Goal: Task Accomplishment & Management: Manage account settings

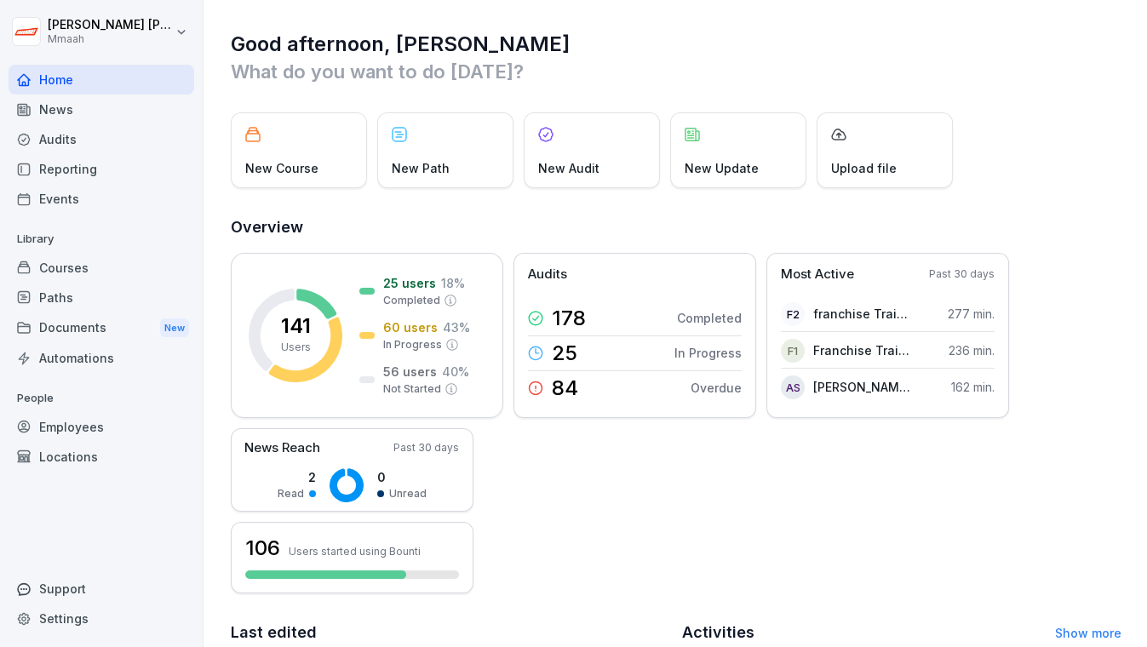
click at [100, 352] on div "Automations" at bounding box center [102, 358] width 186 height 30
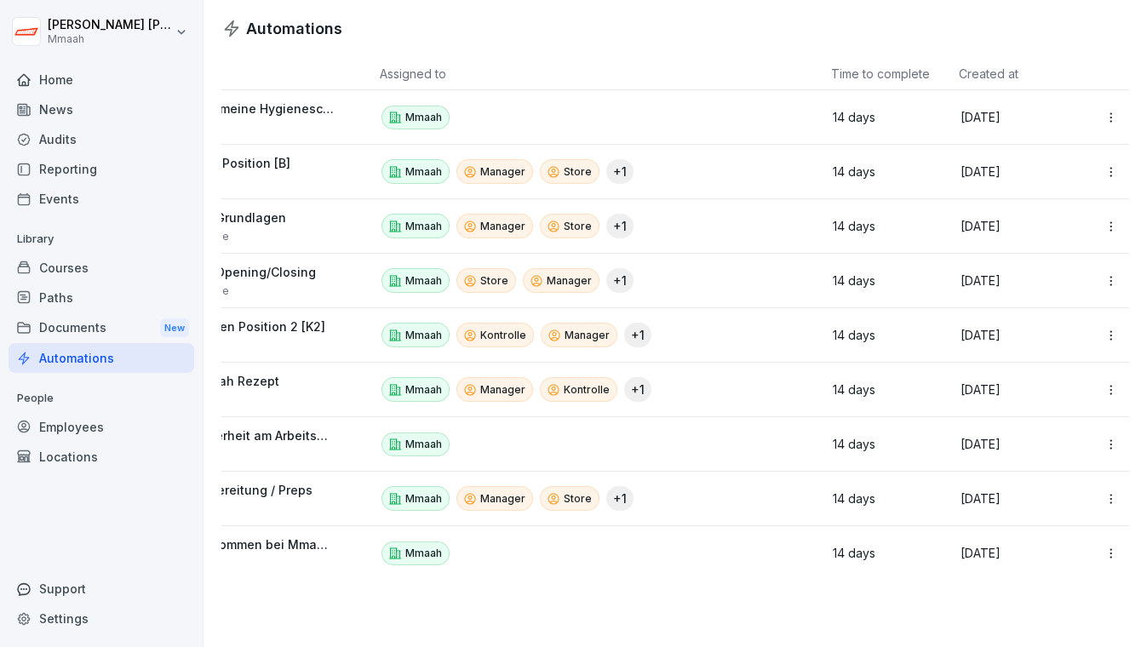
scroll to position [0, 94]
click at [1099, 492] on html "[PERSON_NAME] Mmaah Home News Audits Reporting Events Library Courses Paths Doc…" at bounding box center [573, 323] width 1147 height 647
click at [1056, 538] on div "Edit" at bounding box center [1069, 535] width 146 height 29
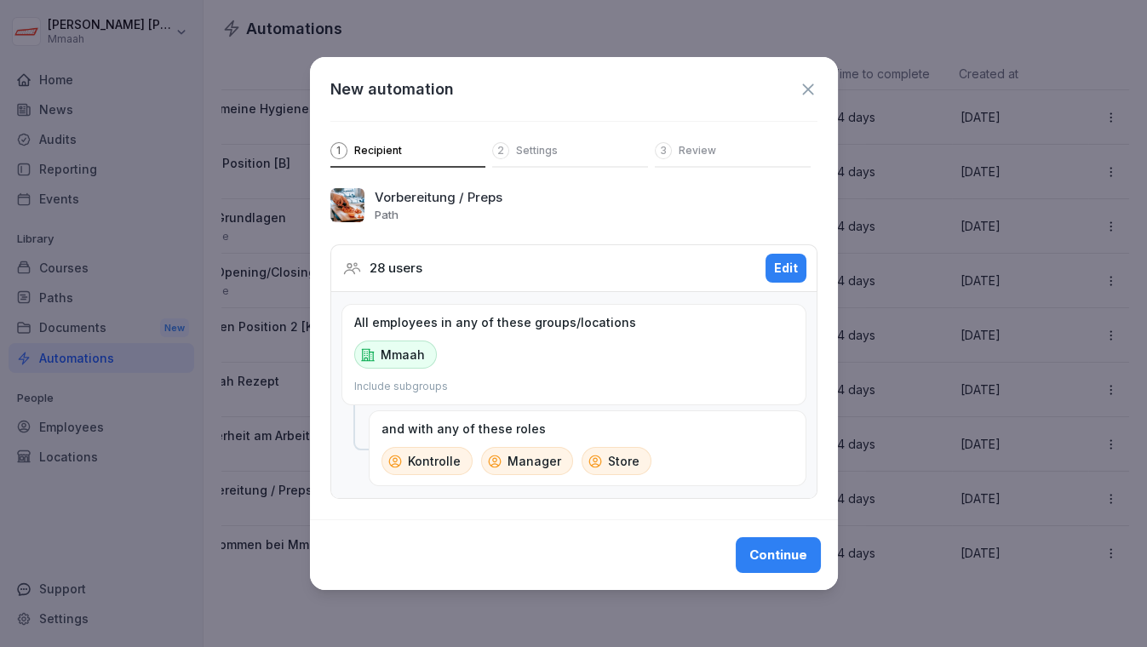
click at [775, 263] on div "Edit" at bounding box center [786, 268] width 24 height 19
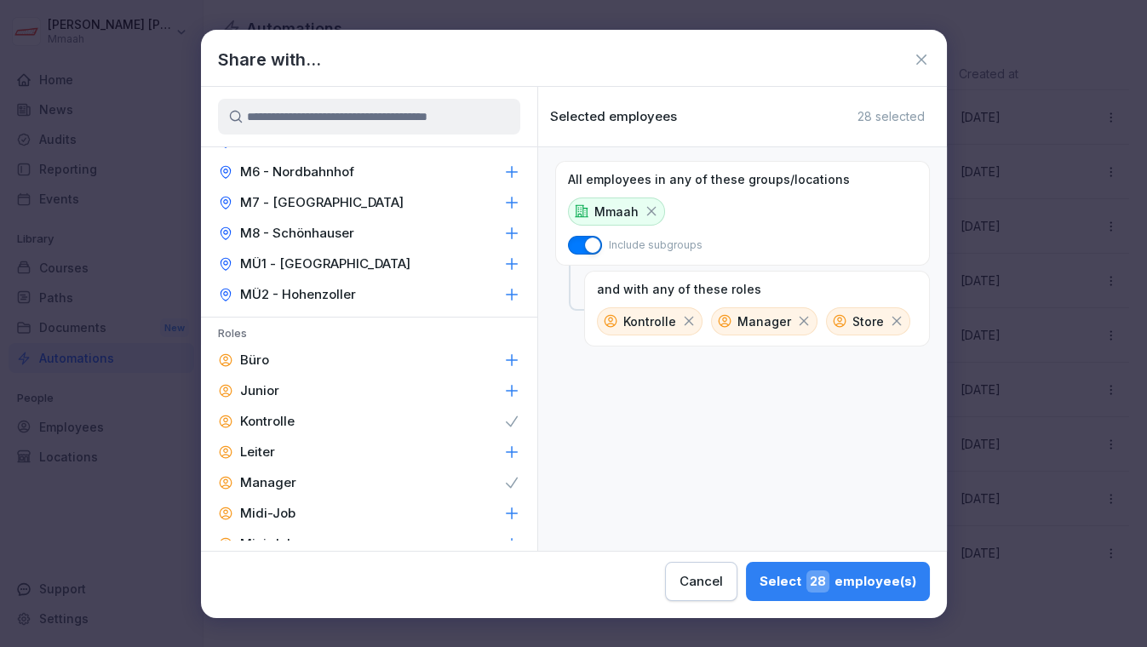
scroll to position [329, 0]
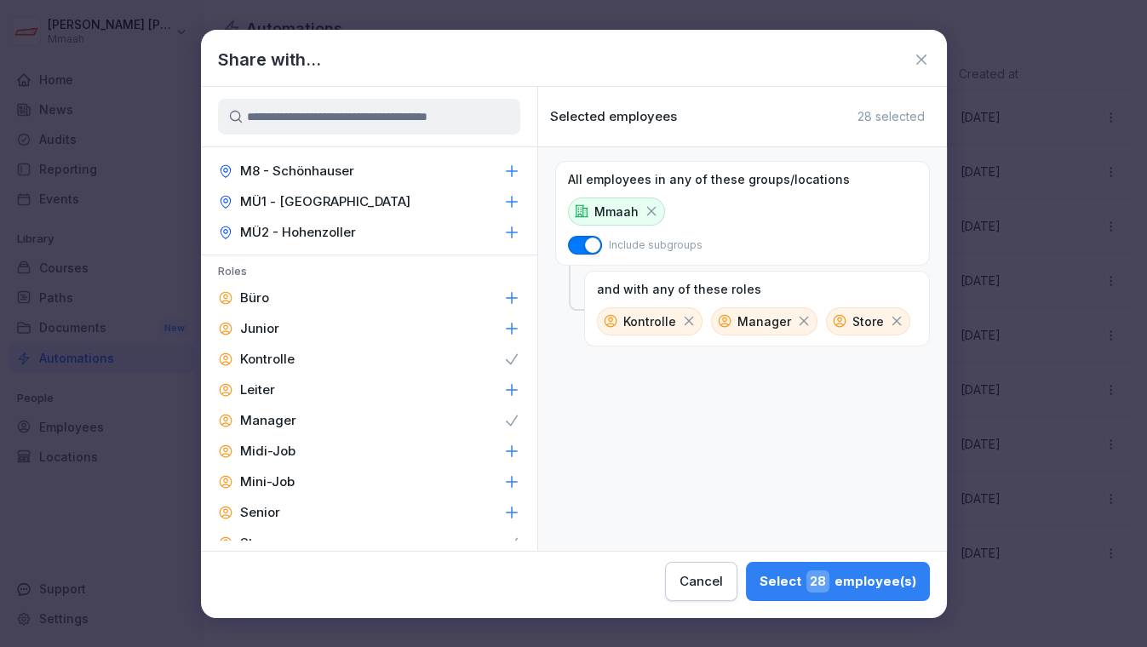
click at [506, 354] on icon at bounding box center [511, 358] width 11 height 9
click at [503, 417] on icon at bounding box center [511, 420] width 17 height 17
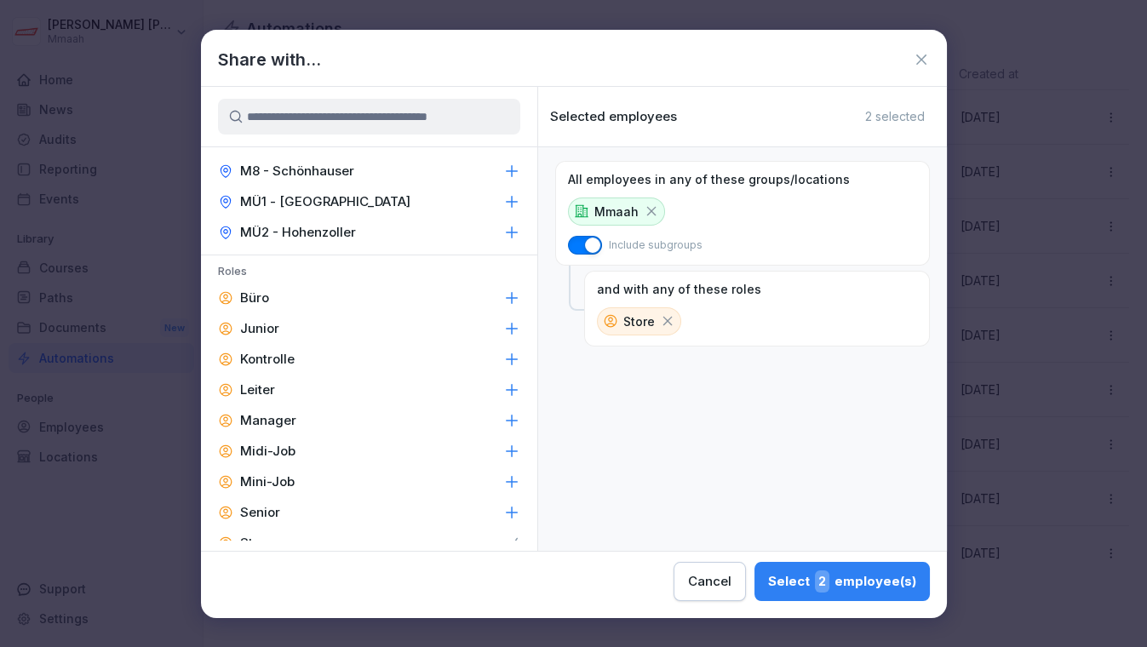
click at [503, 535] on icon at bounding box center [511, 543] width 17 height 17
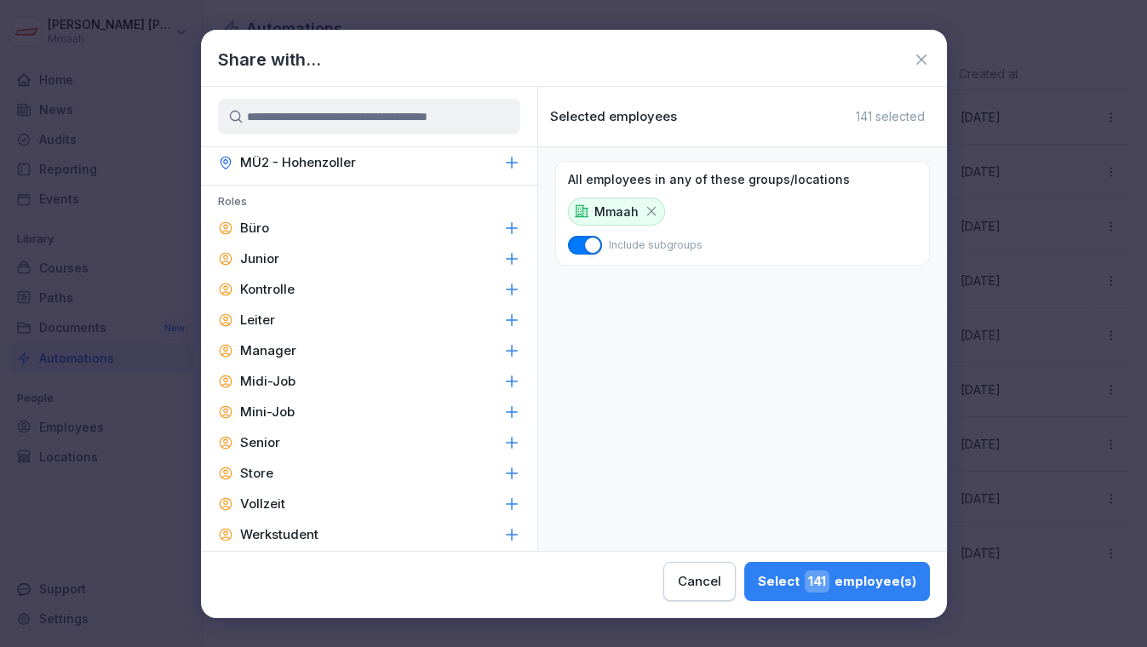
scroll to position [415, 0]
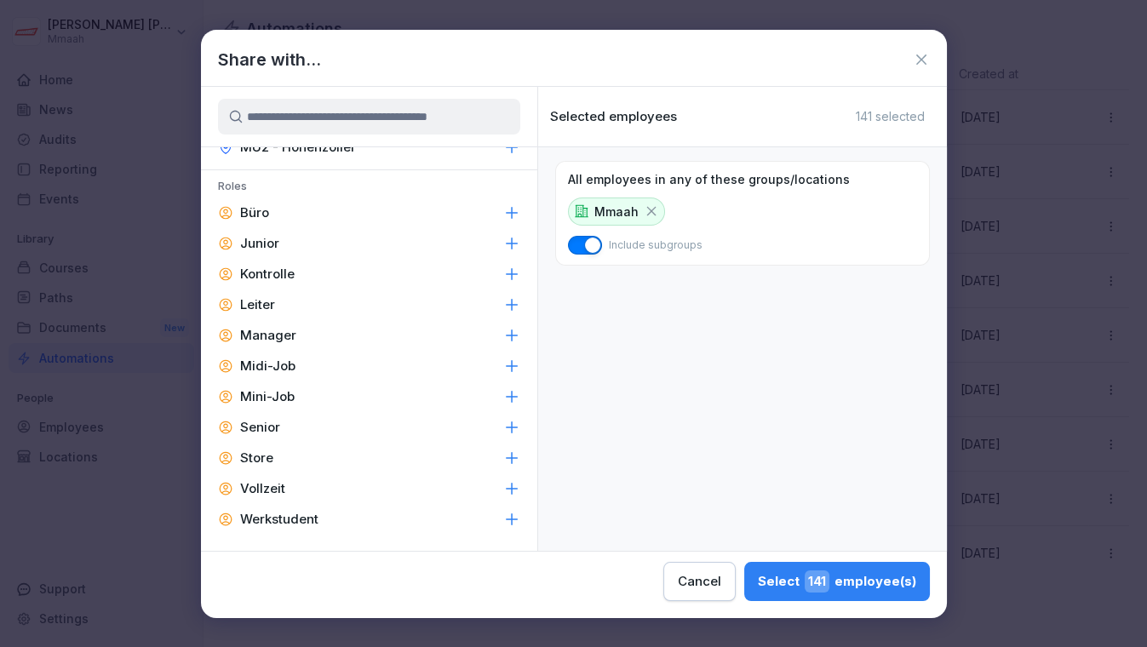
click at [861, 583] on div "Select 141 employee(s)" at bounding box center [837, 581] width 158 height 22
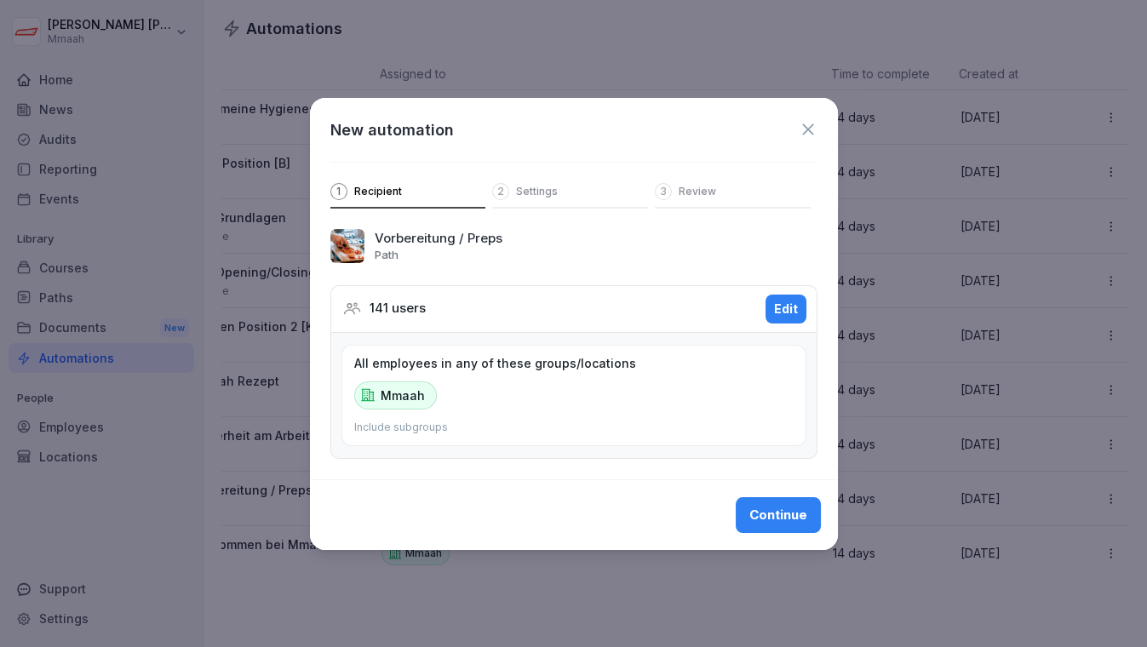
click at [778, 514] on div "Continue" at bounding box center [778, 515] width 58 height 19
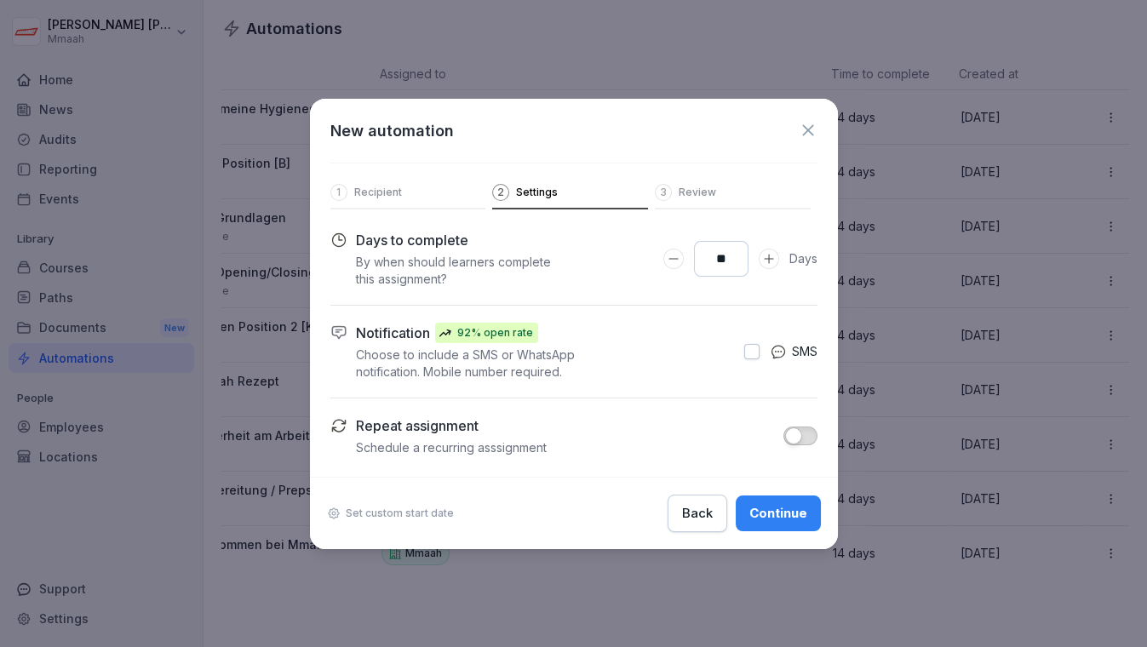
click at [778, 514] on div "Continue" at bounding box center [778, 513] width 58 height 19
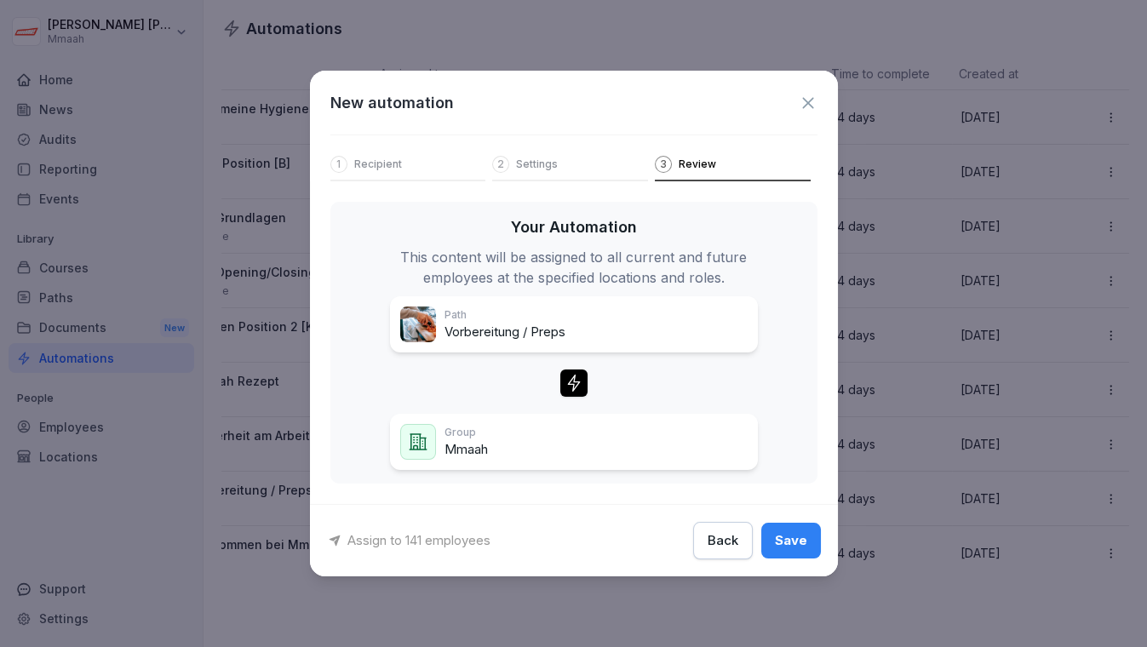
click at [795, 550] on button "Save" at bounding box center [791, 541] width 60 height 36
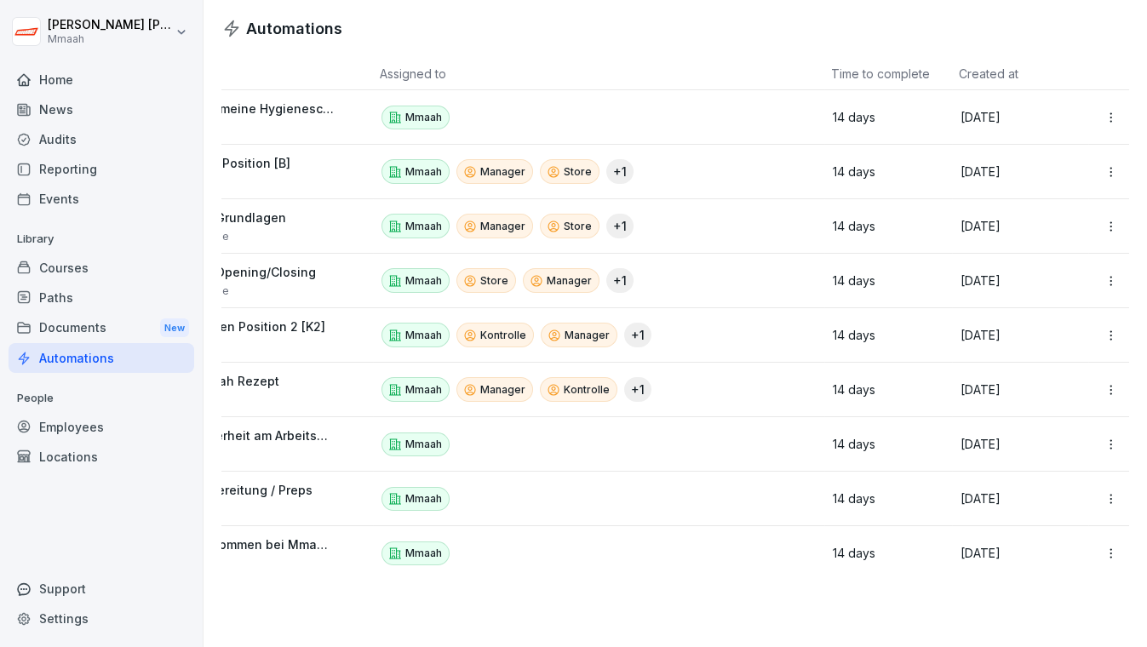
scroll to position [0, 94]
click at [1100, 226] on html "[PERSON_NAME] Mmaah Home News Audits Reporting Events Library Courses Paths Doc…" at bounding box center [573, 323] width 1147 height 647
click at [1049, 264] on div "Edit" at bounding box center [1069, 263] width 146 height 29
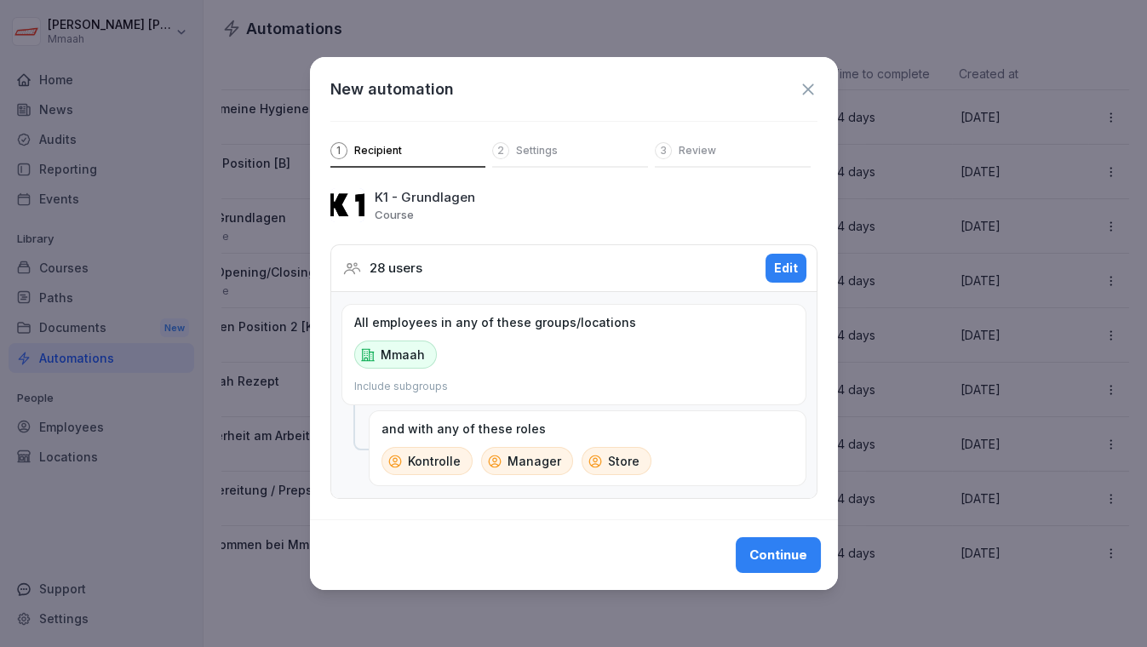
click at [798, 255] on button "Edit" at bounding box center [785, 268] width 41 height 29
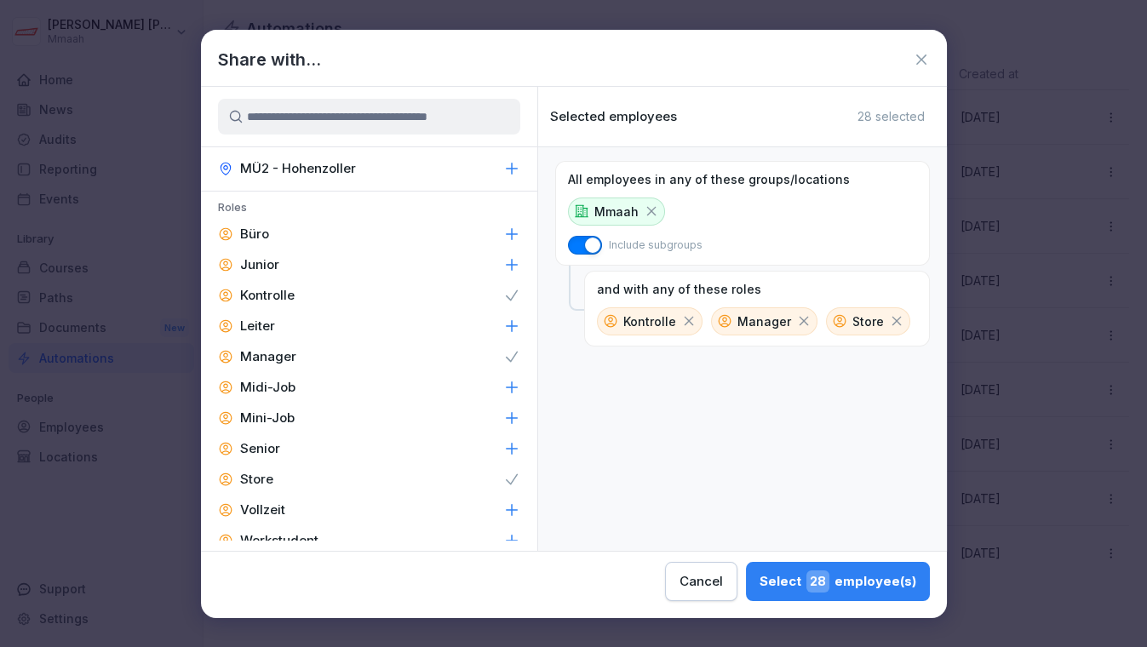
scroll to position [402, 0]
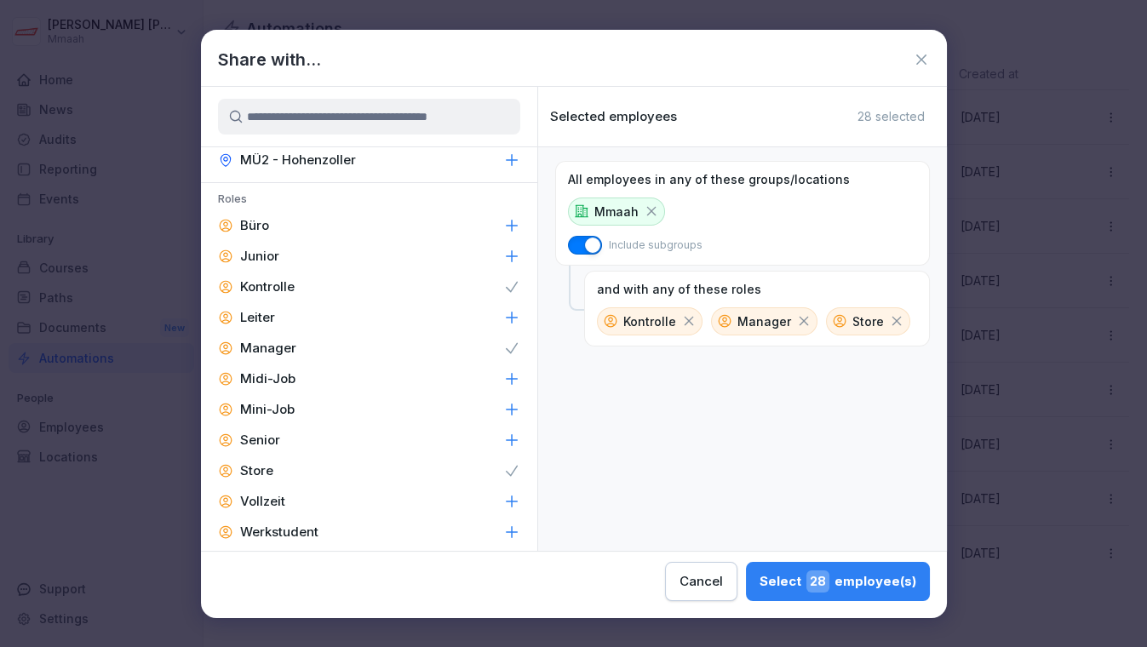
click at [503, 466] on icon at bounding box center [511, 470] width 17 height 17
click at [504, 340] on icon at bounding box center [511, 348] width 17 height 17
click at [506, 282] on icon at bounding box center [511, 286] width 11 height 9
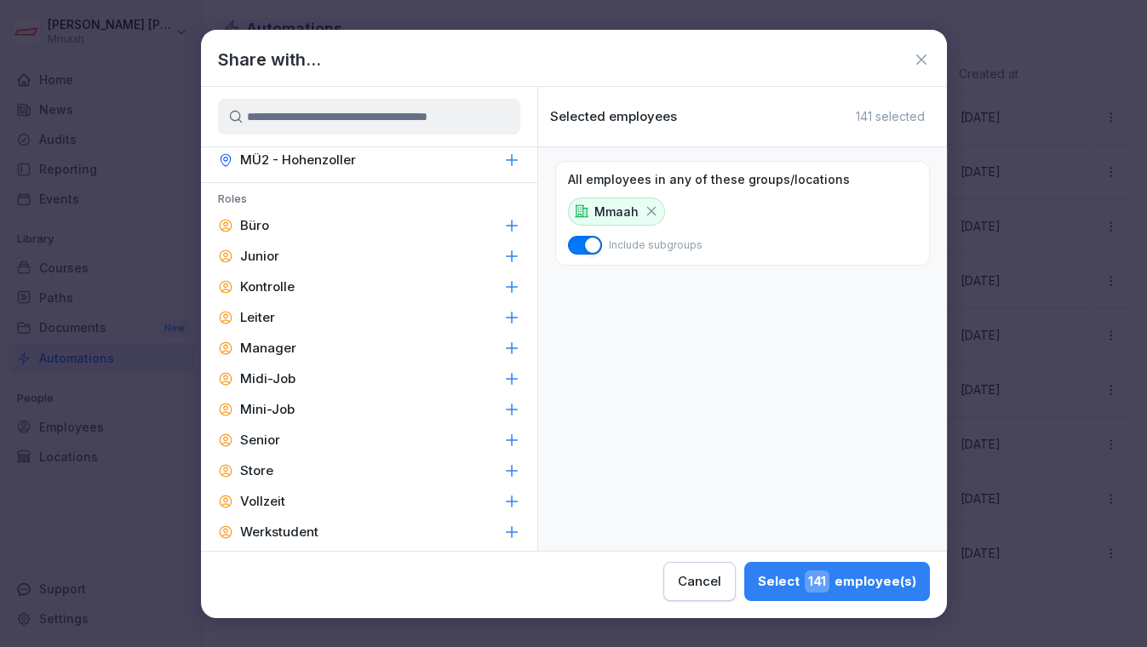
click at [804, 587] on div "Select 141 employee(s)" at bounding box center [837, 581] width 158 height 22
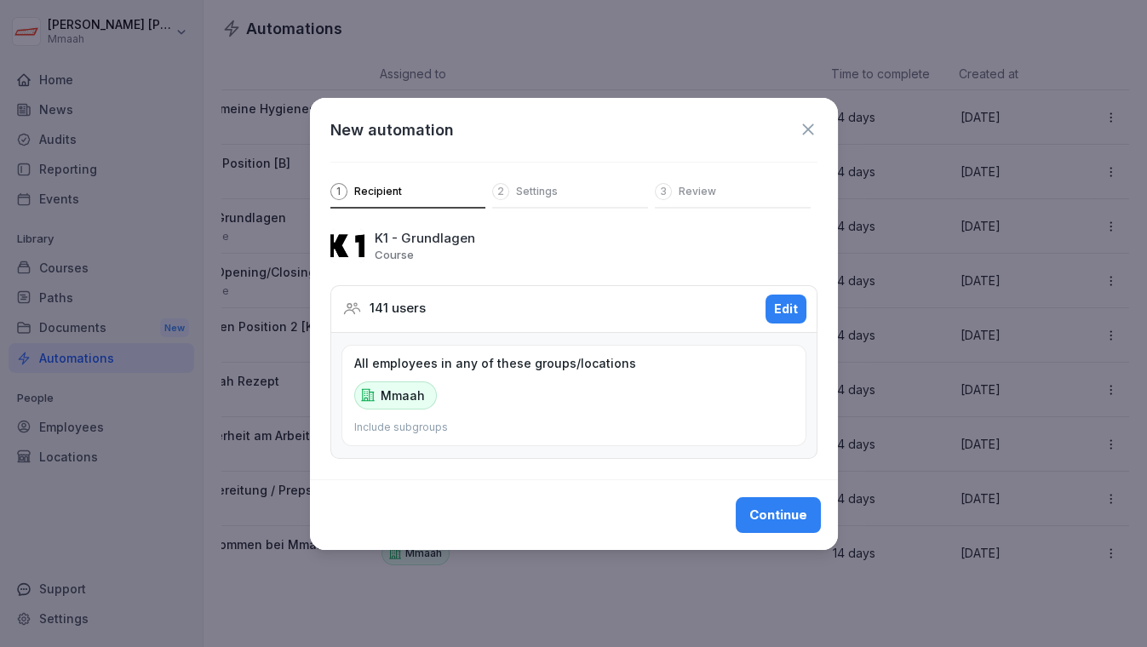
click at [768, 522] on div "Continue" at bounding box center [778, 515] width 58 height 19
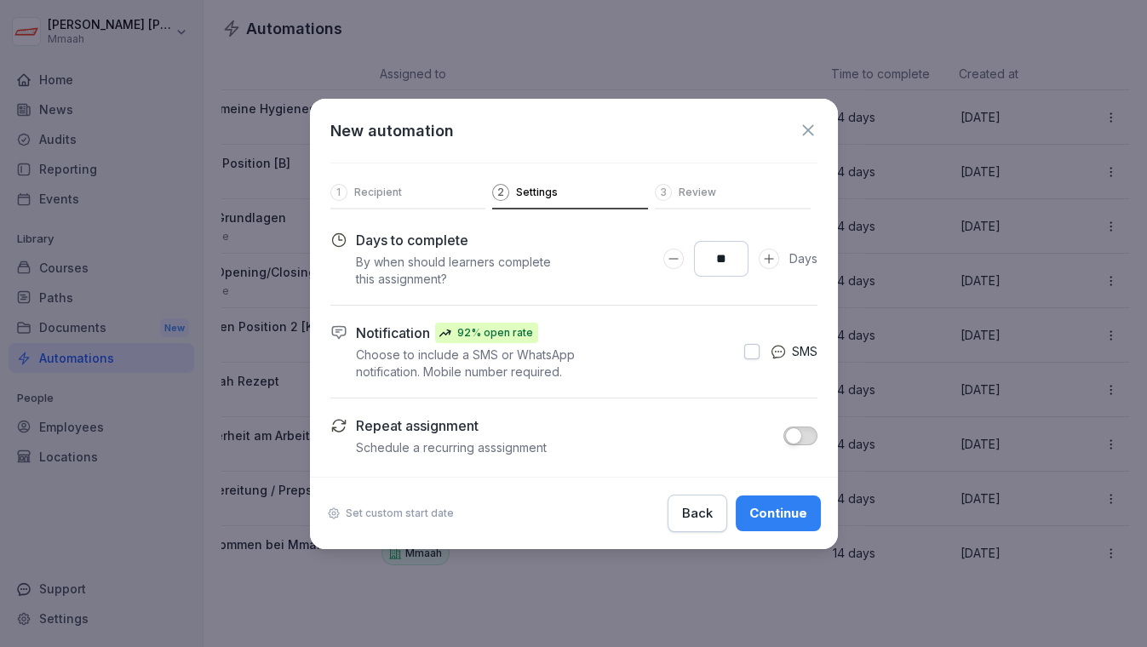
click at [768, 522] on button "Continue" at bounding box center [777, 513] width 85 height 36
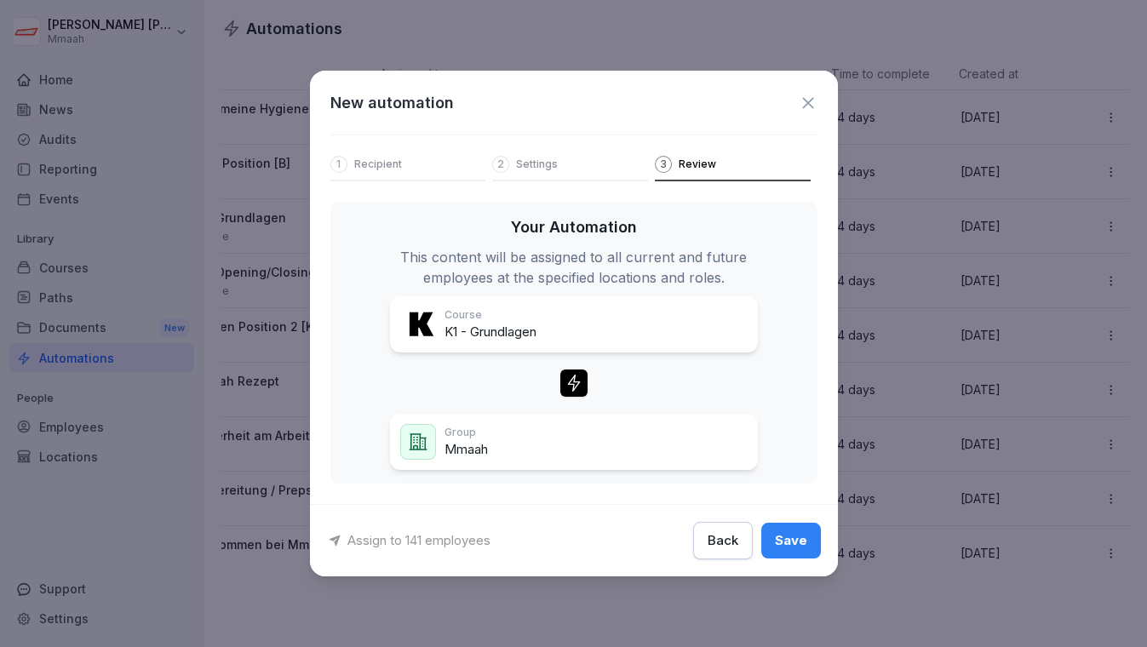
click at [785, 543] on div "Save" at bounding box center [791, 540] width 32 height 19
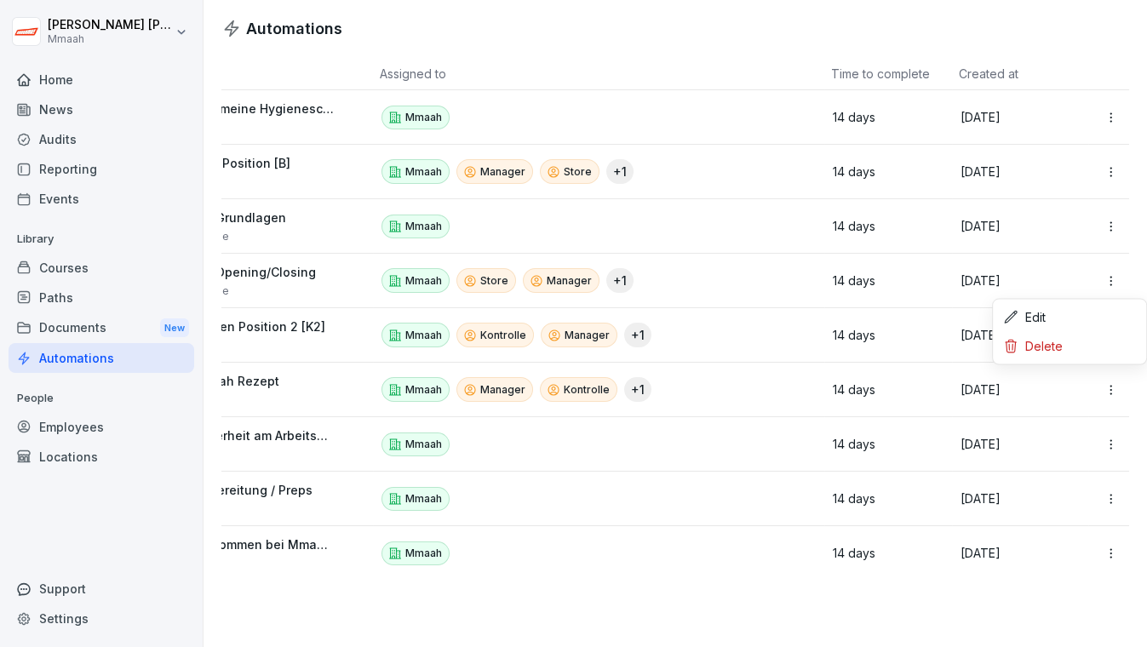
click at [1095, 284] on html "[PERSON_NAME] Mmaah Home News Audits Reporting Events Library Courses Paths Doc…" at bounding box center [573, 323] width 1147 height 647
click at [1067, 317] on div "Edit" at bounding box center [1069, 317] width 146 height 29
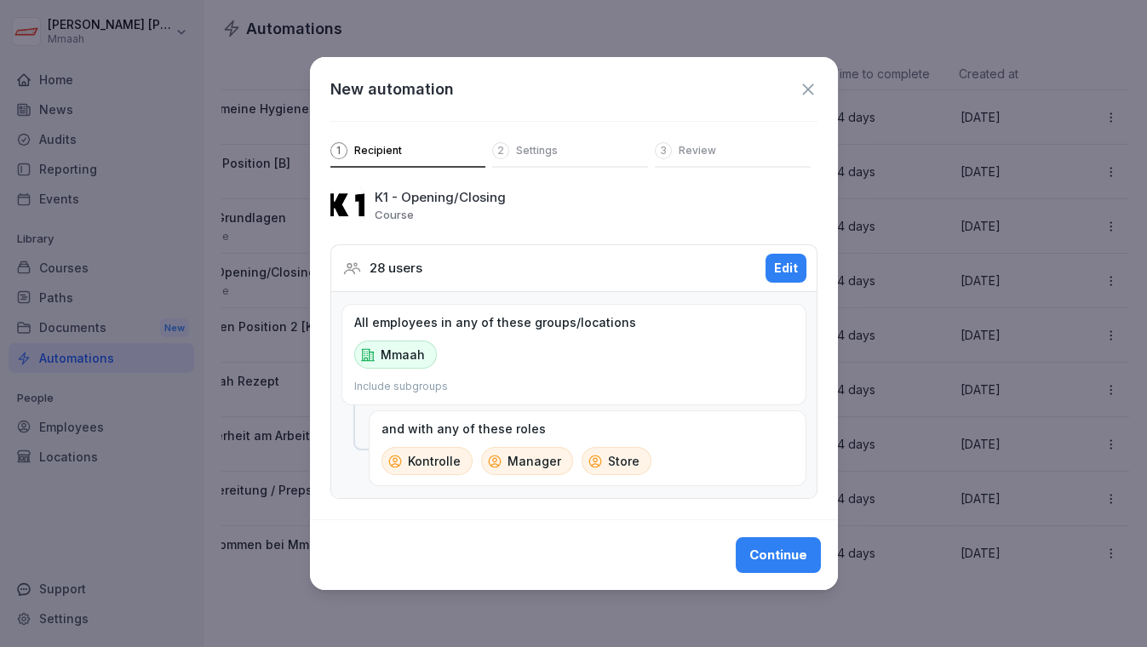
click at [787, 272] on button "Edit" at bounding box center [785, 268] width 41 height 29
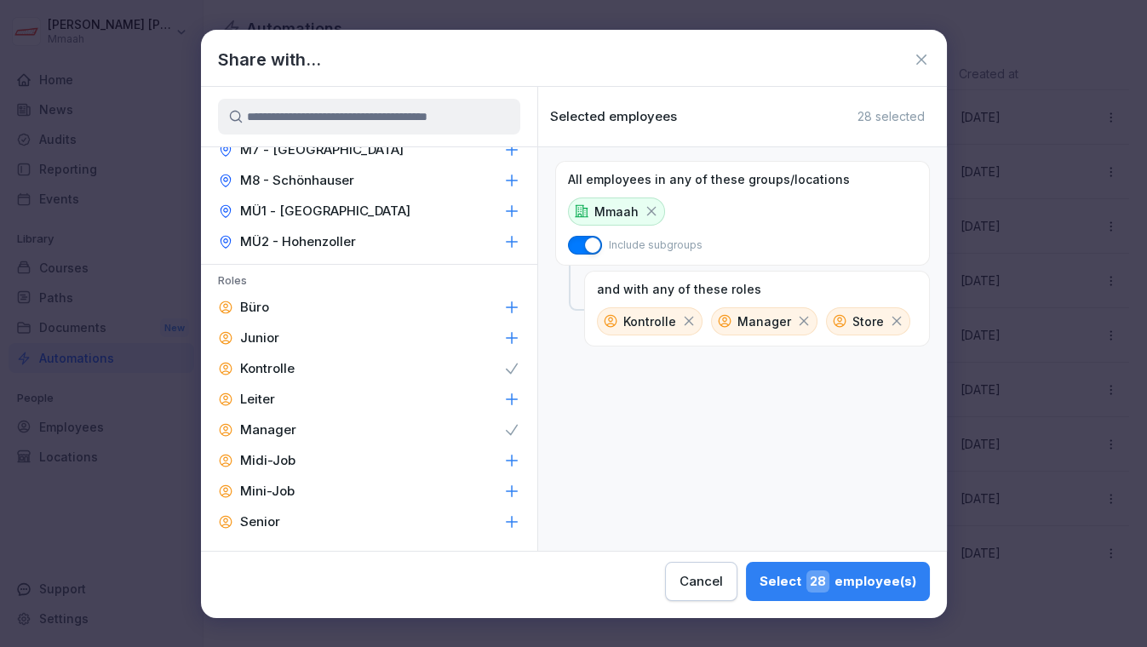
scroll to position [415, 0]
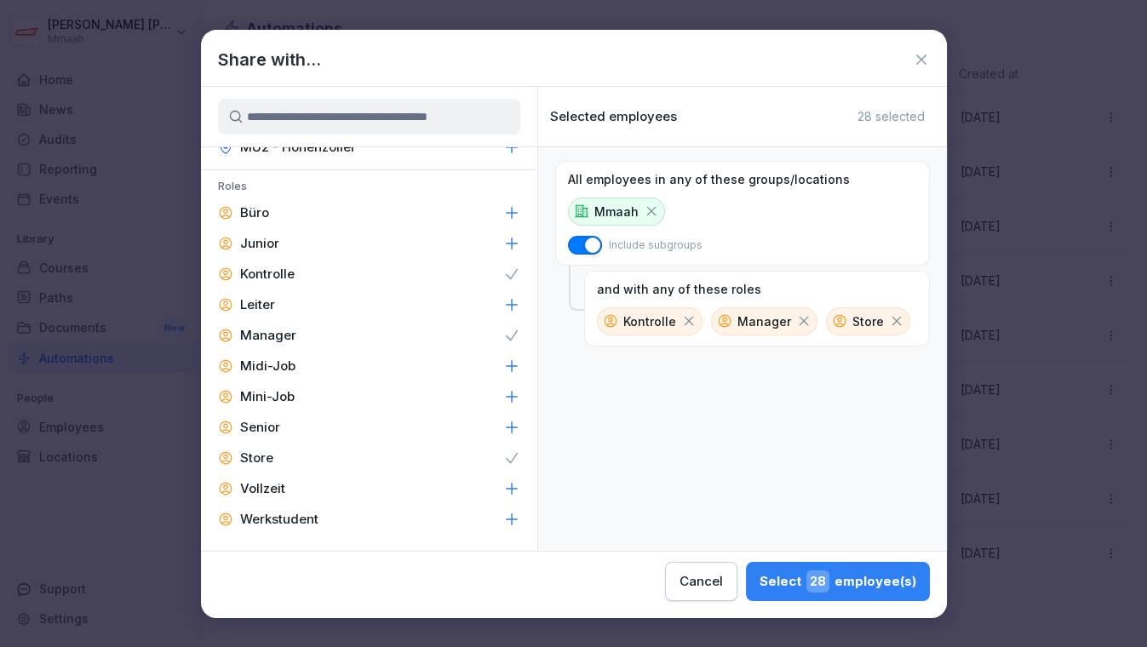
click at [495, 351] on div "Midi-Job" at bounding box center [369, 366] width 336 height 31
drag, startPoint x: 497, startPoint y: 338, endPoint x: 500, endPoint y: 365, distance: 27.4
click at [500, 365] on div "Roles Büro Junior Kontrolle [PERSON_NAME] Manager Midi-Job Mini-Job Senior Stor…" at bounding box center [369, 355] width 336 height 371
click at [503, 365] on icon at bounding box center [511, 365] width 17 height 17
click at [506, 333] on icon at bounding box center [511, 334] width 11 height 9
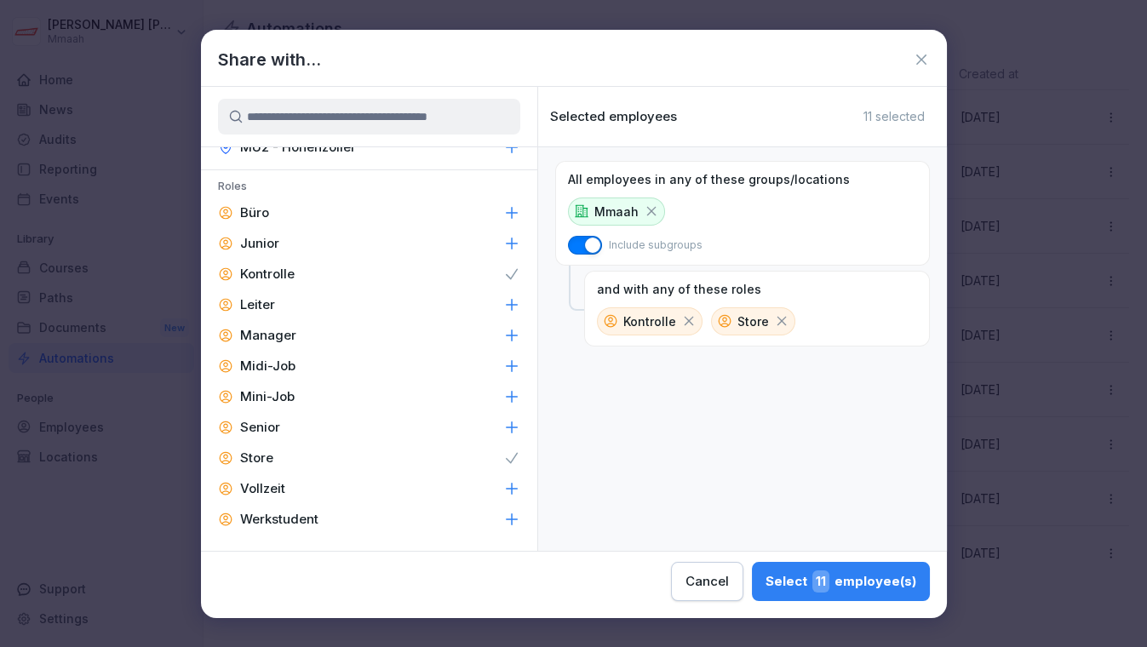
click at [503, 270] on icon at bounding box center [511, 274] width 17 height 17
click at [503, 452] on icon at bounding box center [511, 457] width 17 height 17
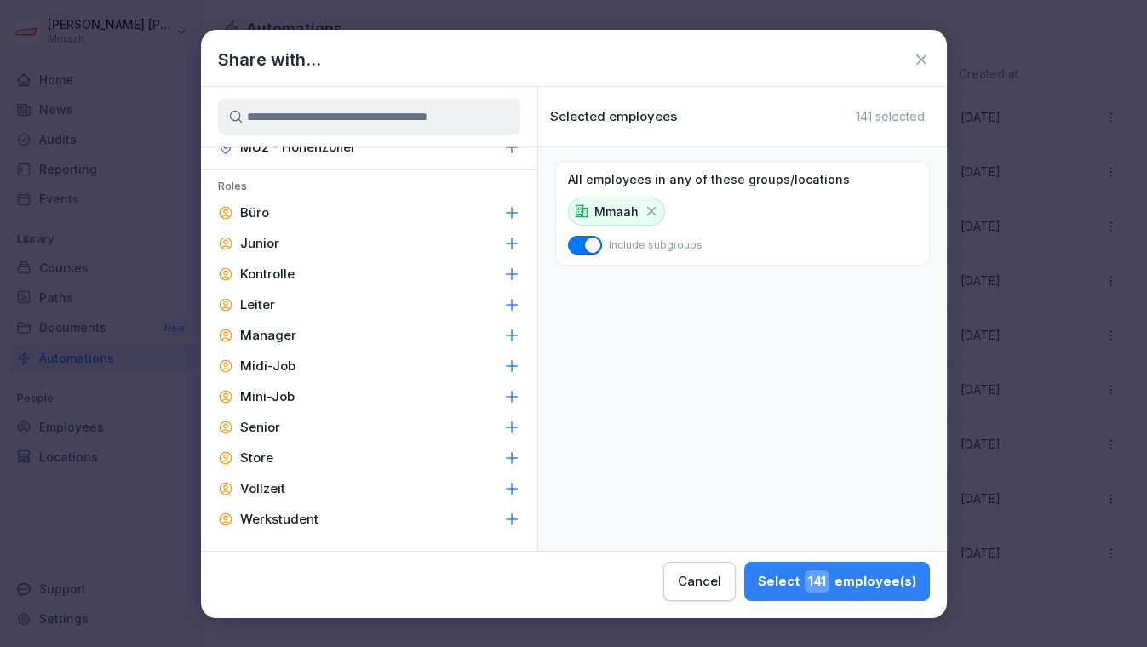
click at [806, 570] on div "Select 141 employee(s)" at bounding box center [837, 581] width 158 height 22
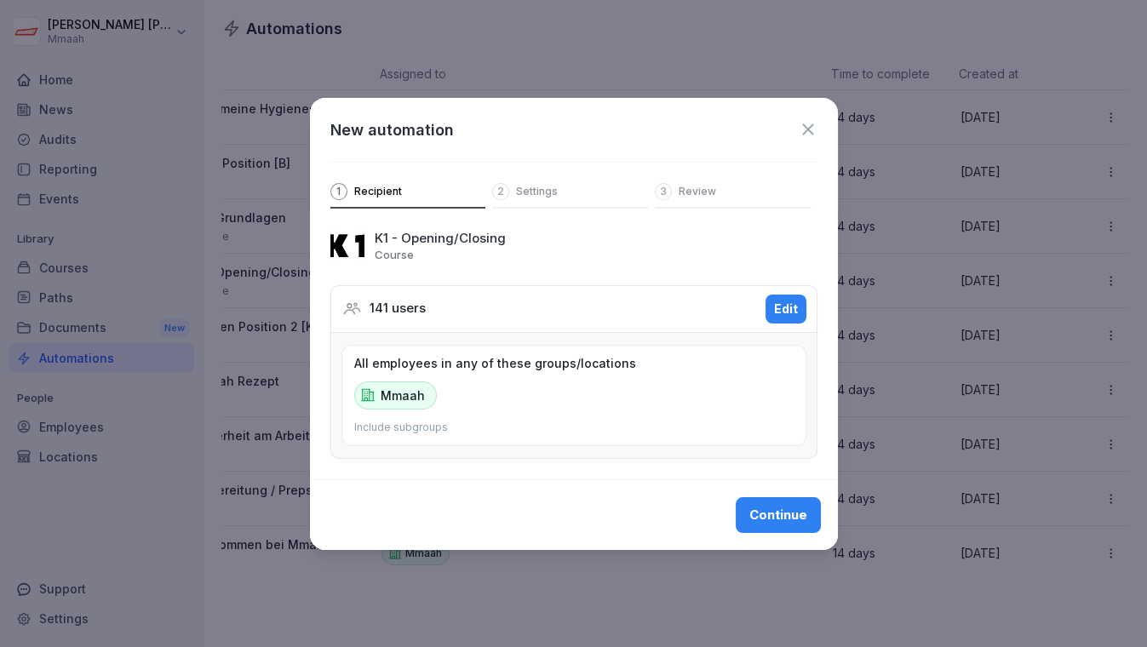
click at [772, 516] on div "Continue" at bounding box center [778, 515] width 58 height 19
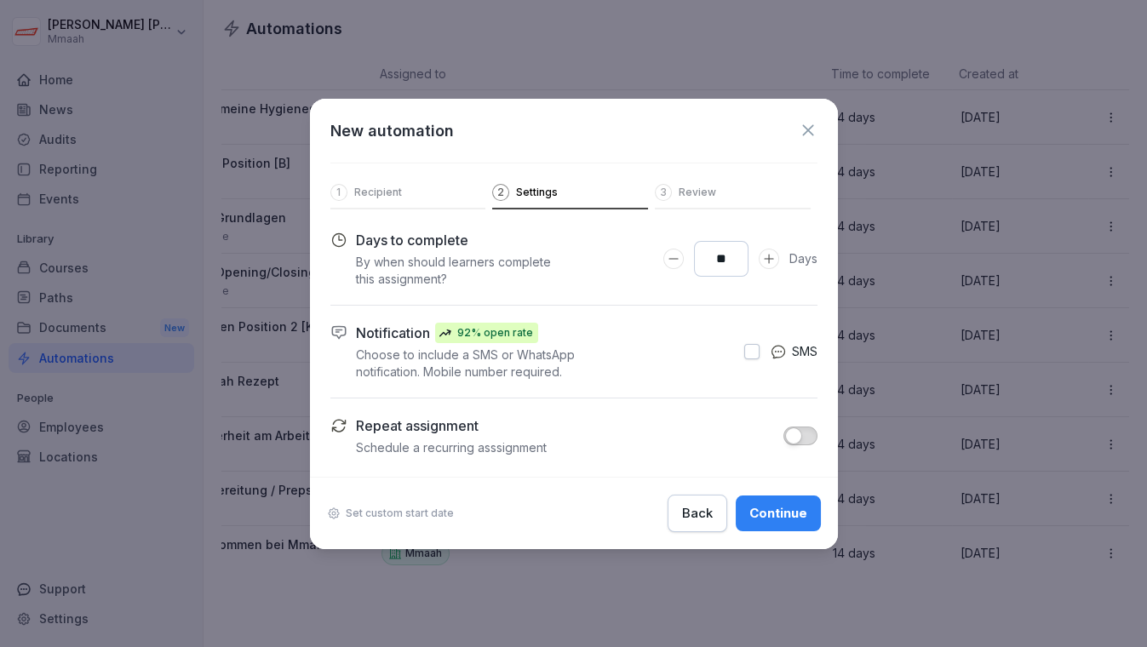
click at [772, 516] on div "Continue" at bounding box center [778, 513] width 58 height 19
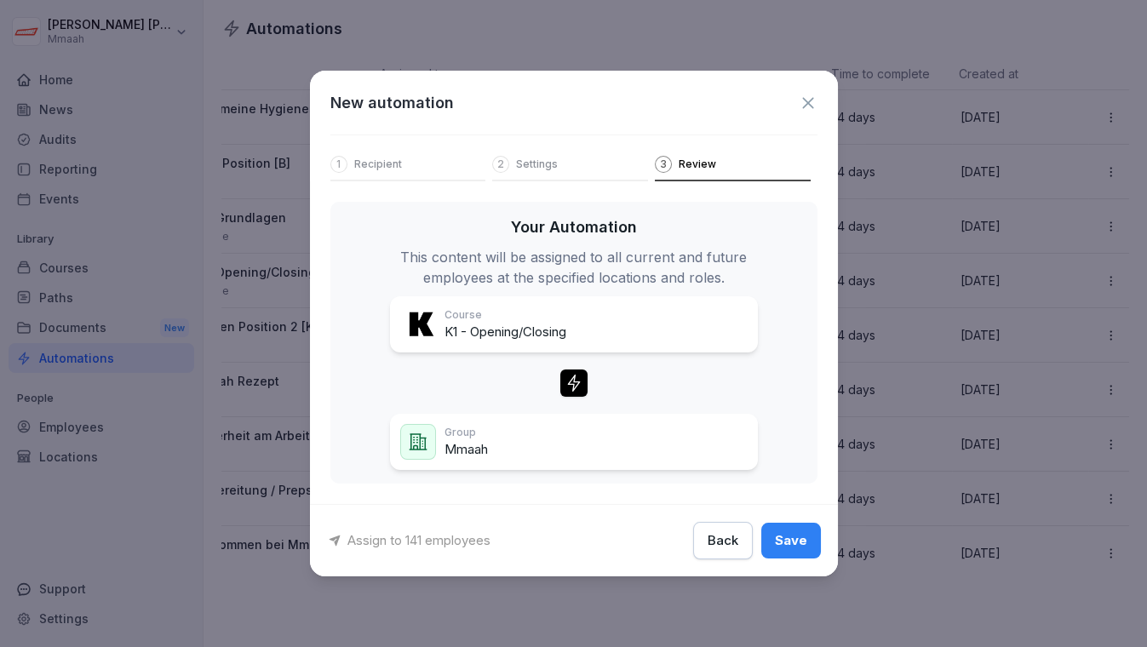
click at [772, 516] on div "Assign to 141 employees Back Save" at bounding box center [574, 540] width 528 height 72
click at [778, 531] on div "Save" at bounding box center [791, 540] width 32 height 19
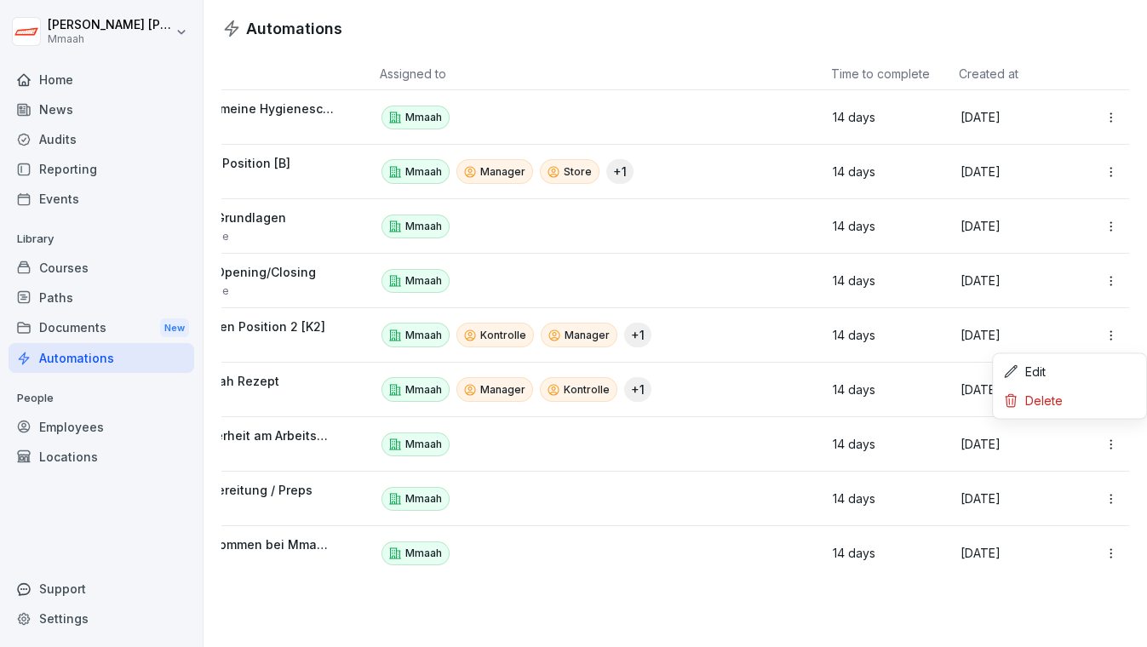
click at [1098, 331] on html "[PERSON_NAME] Mmaah Home News Audits Reporting Events Library Courses Paths Doc…" at bounding box center [573, 323] width 1147 height 647
click at [1061, 374] on div "Edit" at bounding box center [1069, 371] width 146 height 29
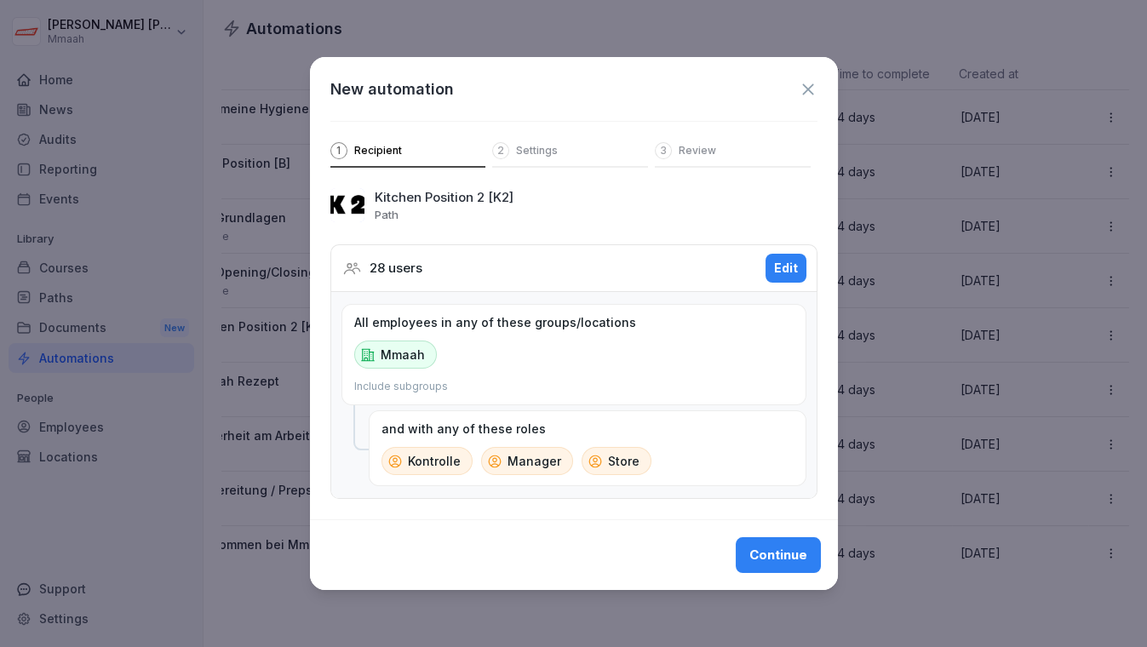
click at [775, 266] on div "Edit" at bounding box center [786, 268] width 24 height 19
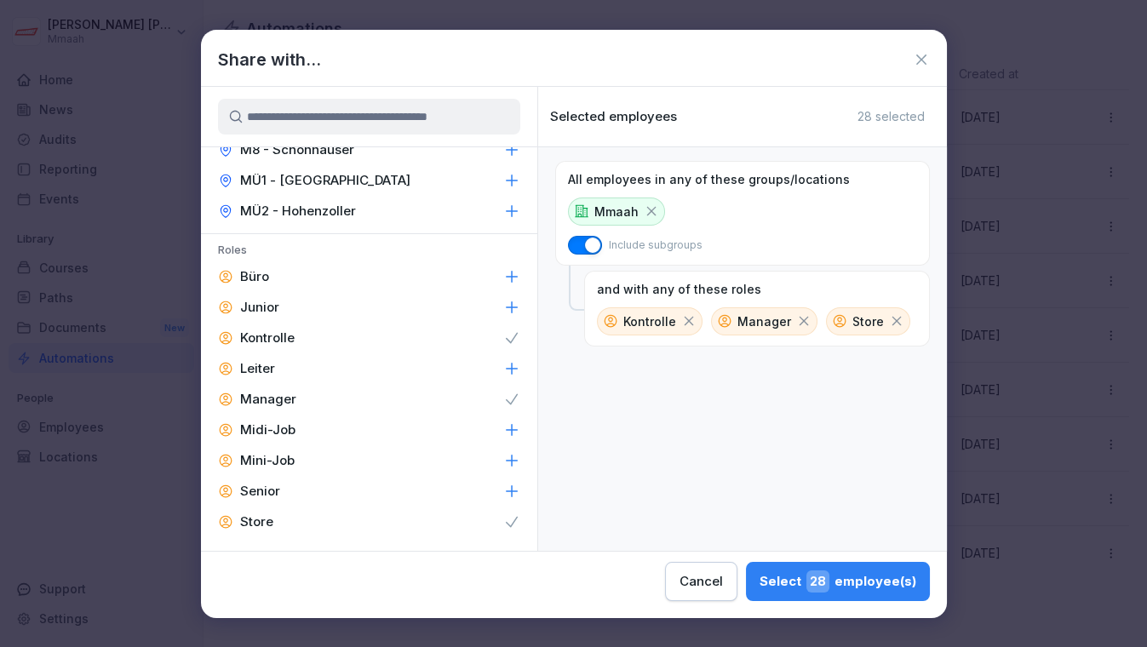
scroll to position [392, 0]
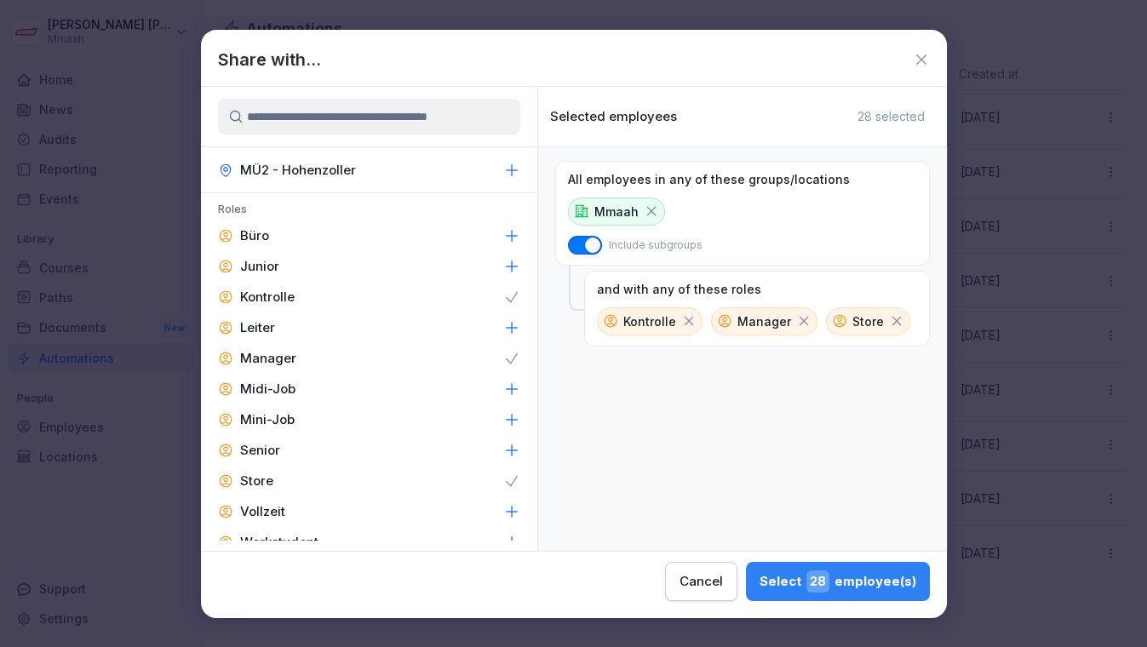
click at [503, 363] on icon at bounding box center [511, 358] width 17 height 17
click at [503, 290] on icon at bounding box center [511, 297] width 17 height 17
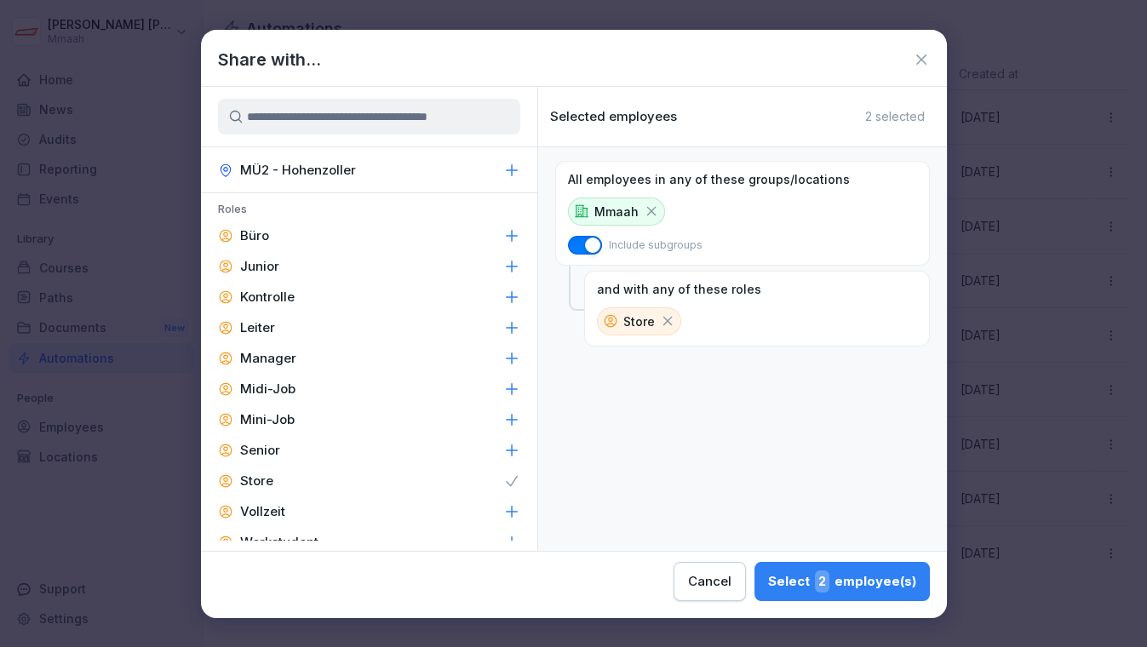
click at [503, 481] on icon at bounding box center [511, 480] width 17 height 17
click at [793, 592] on button "Select 141 employee(s)" at bounding box center [837, 581] width 186 height 39
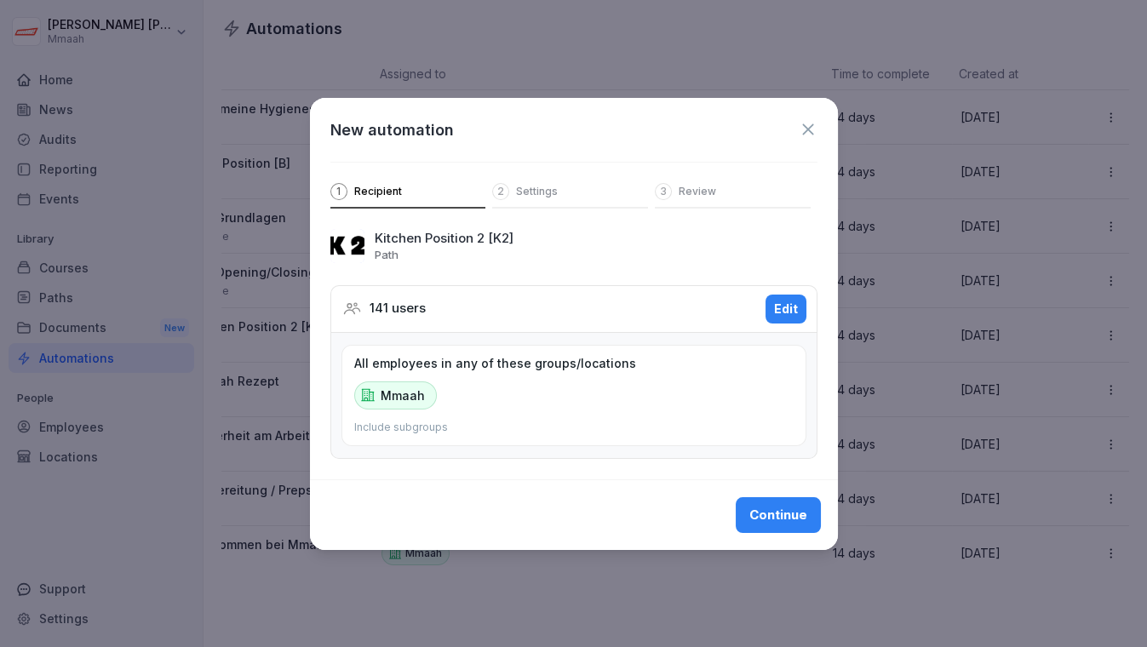
click at [766, 506] on div "Continue" at bounding box center [778, 515] width 58 height 19
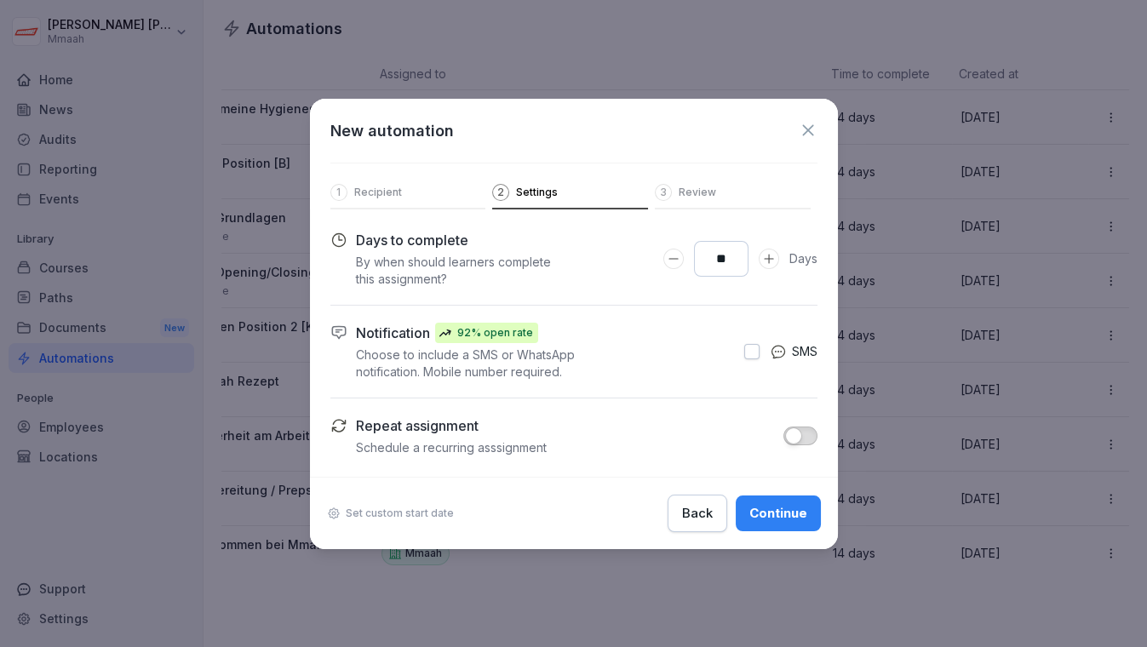
click at [766, 504] on div "Continue" at bounding box center [778, 513] width 58 height 19
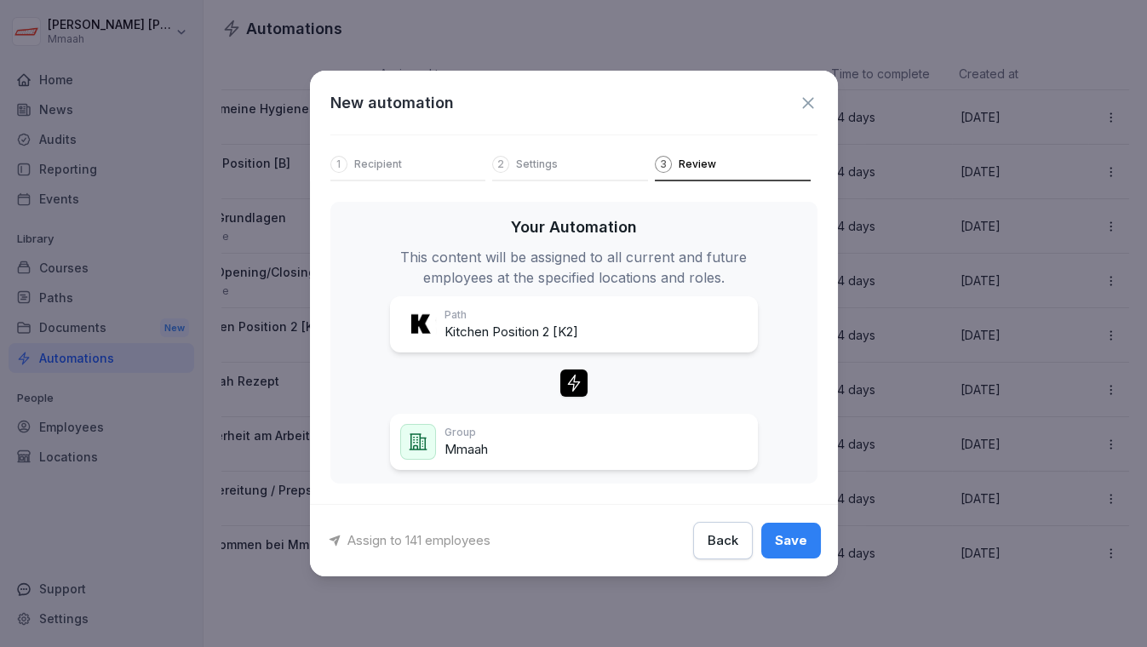
click at [778, 529] on button "Save" at bounding box center [791, 541] width 60 height 36
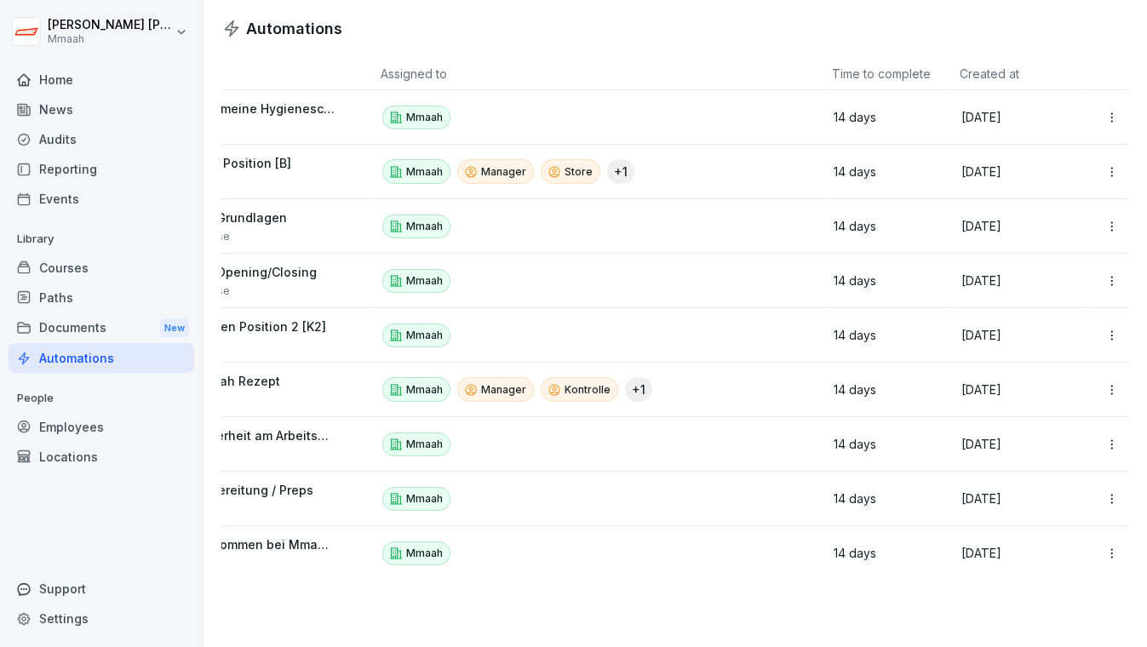
scroll to position [0, 94]
click at [1105, 169] on html "[PERSON_NAME] Mmaah Home News Audits Reporting Events Library Courses Paths Doc…" at bounding box center [573, 323] width 1147 height 647
click at [1051, 216] on div "Edit" at bounding box center [1069, 208] width 146 height 29
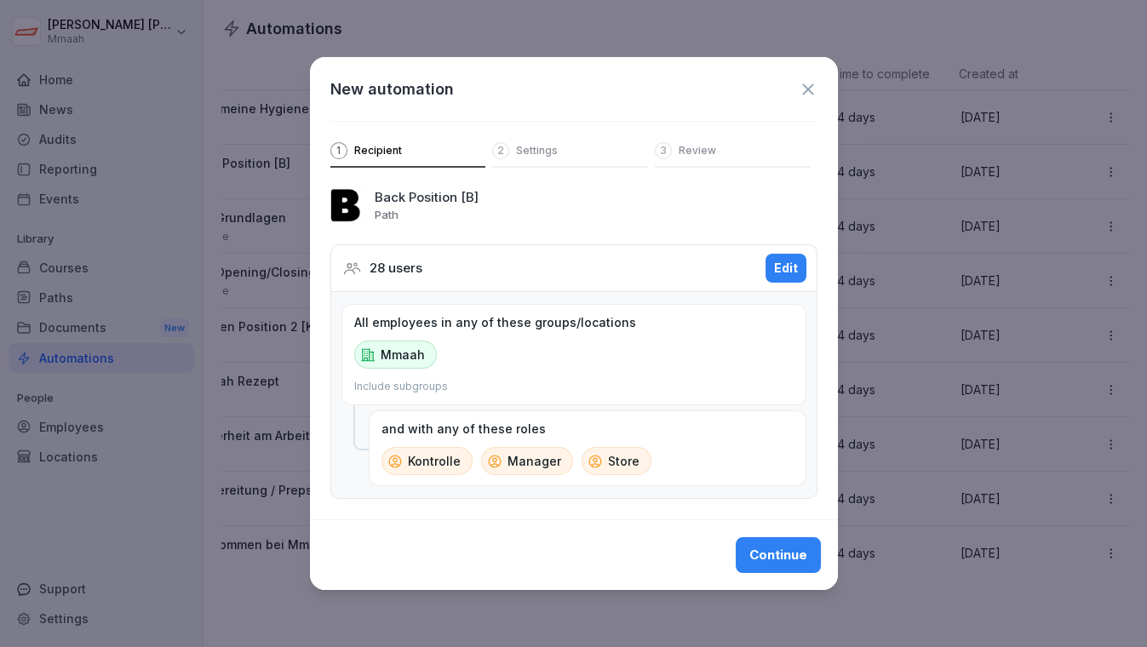
click at [778, 262] on div "Edit" at bounding box center [786, 268] width 24 height 19
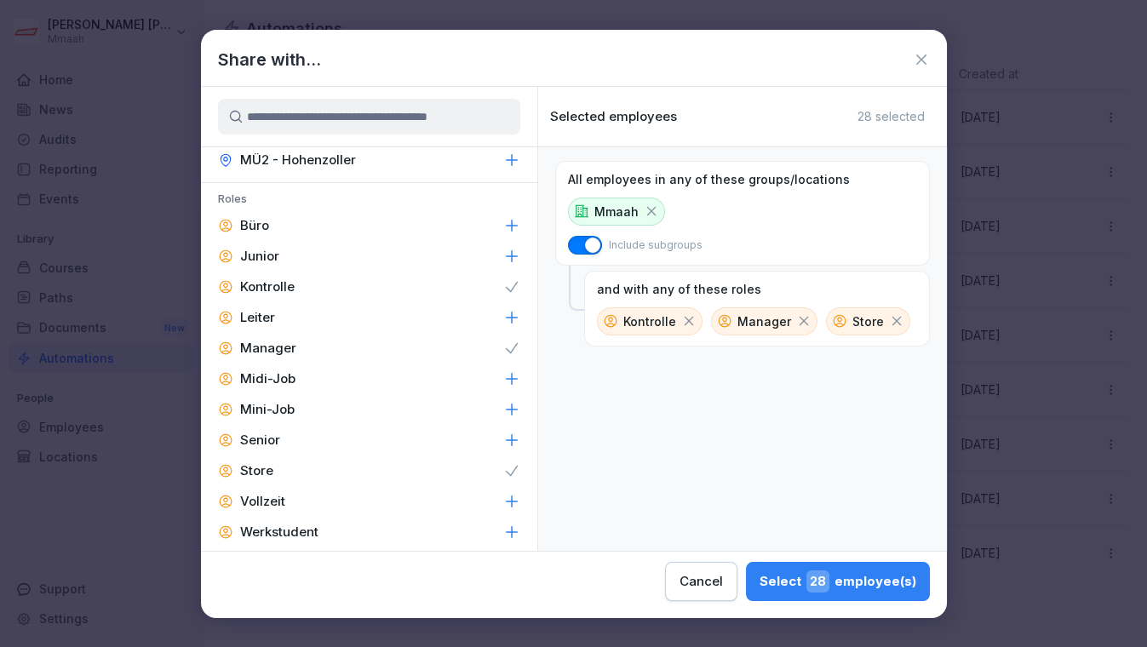
scroll to position [415, 0]
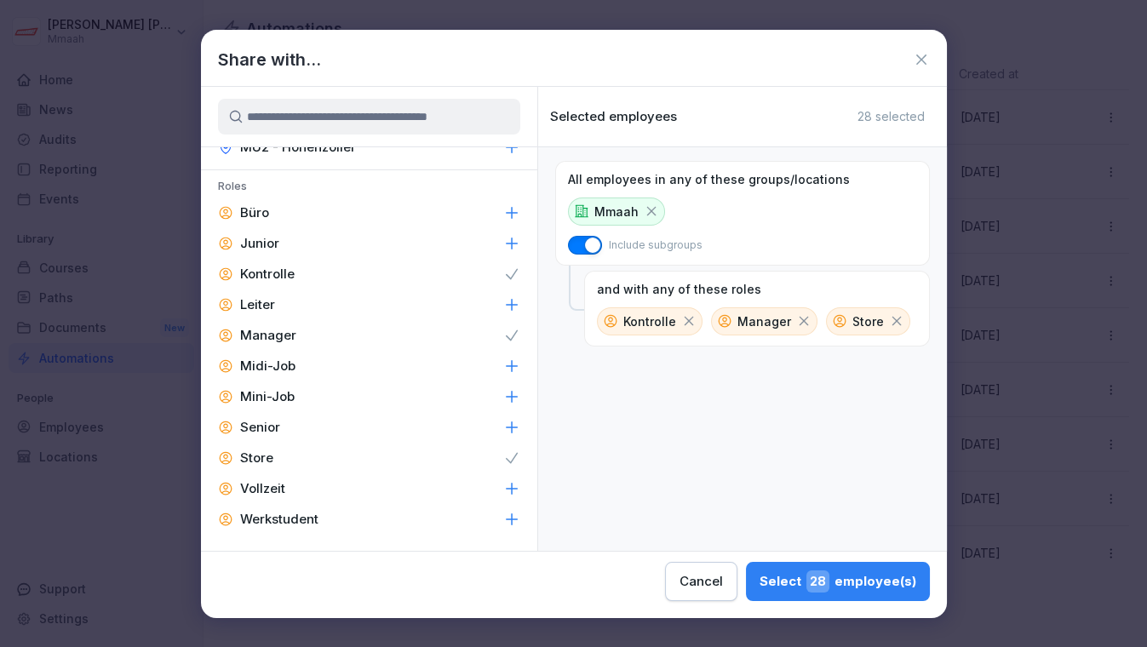
click at [506, 459] on icon at bounding box center [511, 457] width 11 height 9
click at [503, 341] on icon at bounding box center [511, 335] width 17 height 17
click at [503, 274] on icon at bounding box center [511, 274] width 17 height 17
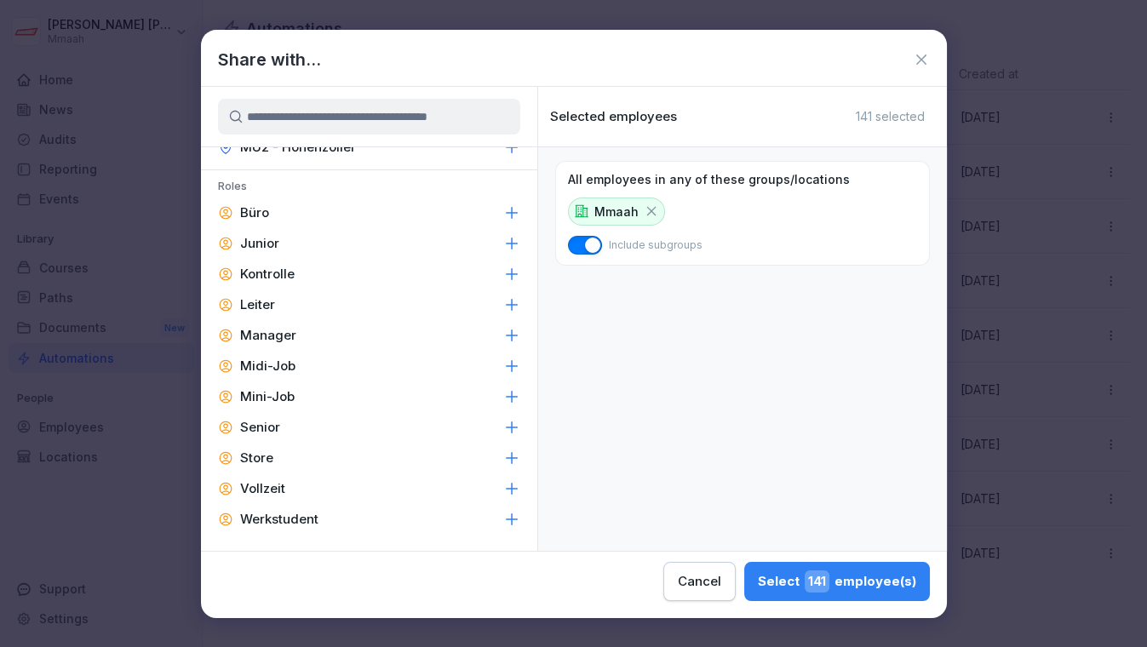
click at [795, 574] on div "Select 141 employee(s)" at bounding box center [837, 581] width 158 height 22
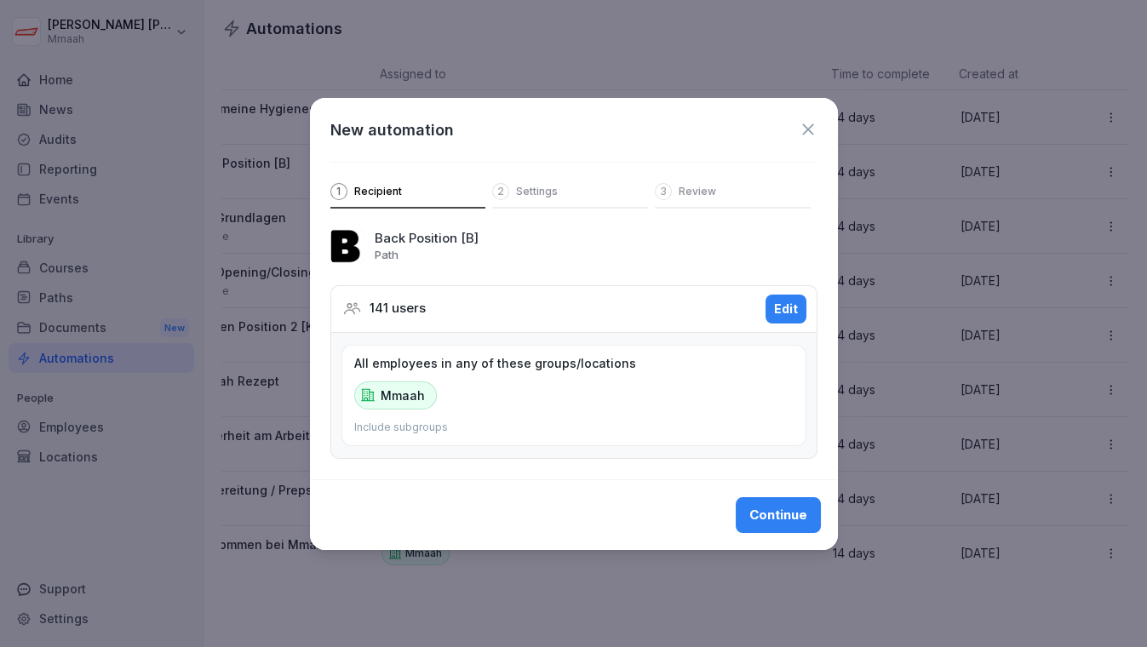
click at [781, 517] on div "Continue" at bounding box center [778, 515] width 58 height 19
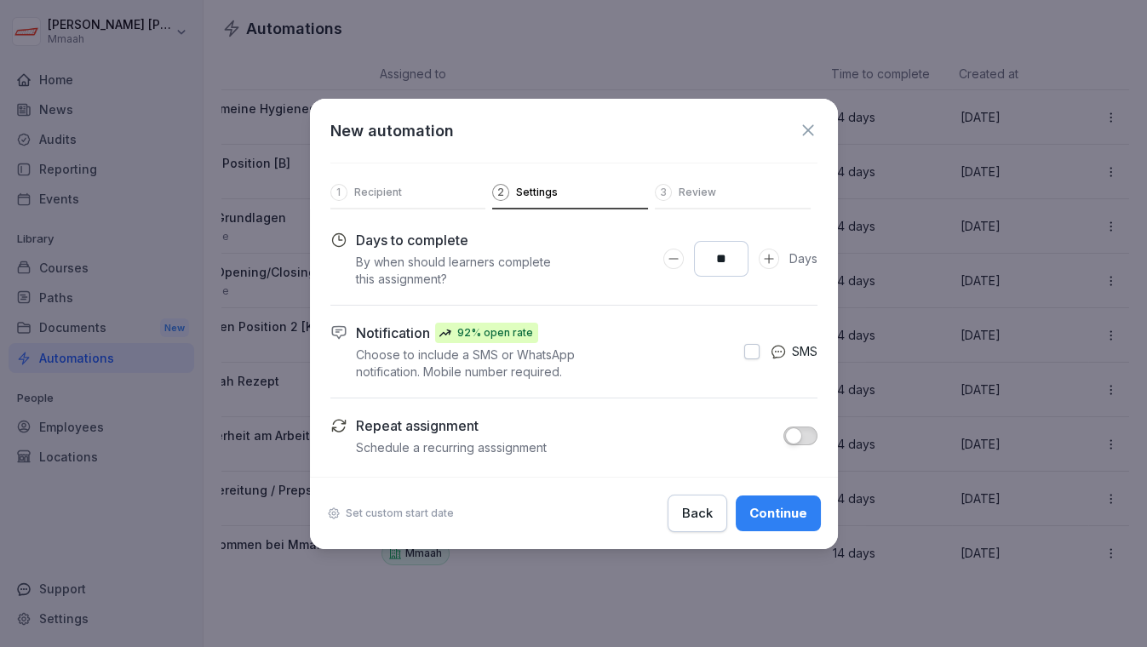
click at [781, 517] on div "Continue" at bounding box center [778, 513] width 58 height 19
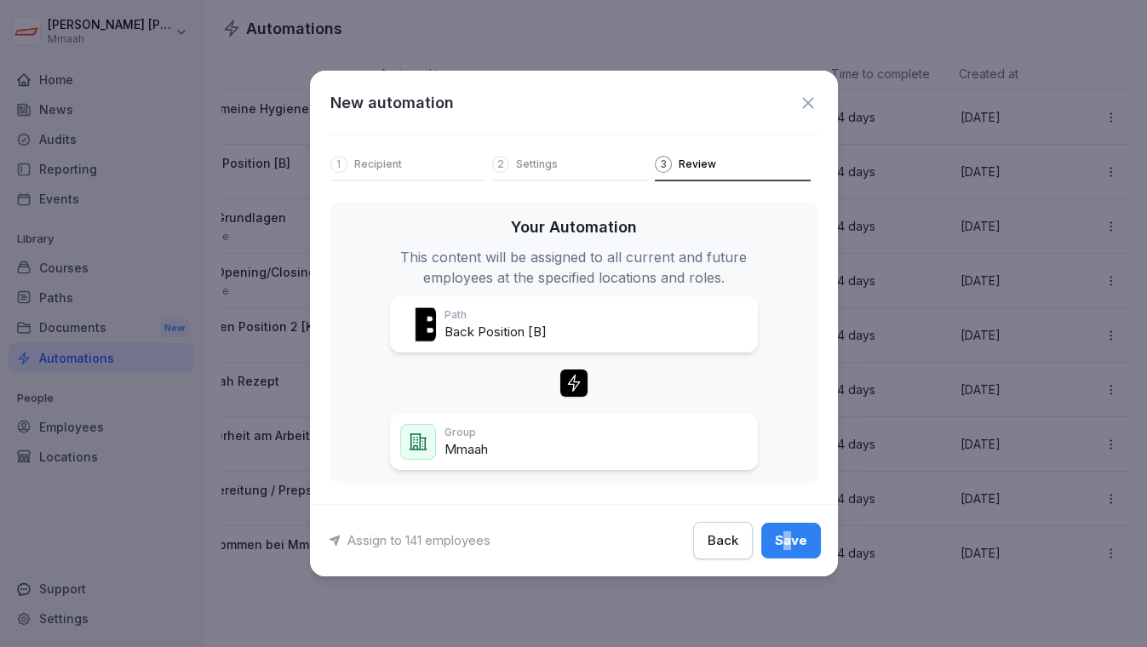
drag, startPoint x: 781, startPoint y: 517, endPoint x: 795, endPoint y: 574, distance: 58.6
click at [795, 574] on div "Assign to 141 employees Back Save" at bounding box center [574, 540] width 528 height 72
drag, startPoint x: 795, startPoint y: 574, endPoint x: 781, endPoint y: 538, distance: 38.3
click at [781, 538] on div "Save" at bounding box center [791, 540] width 32 height 19
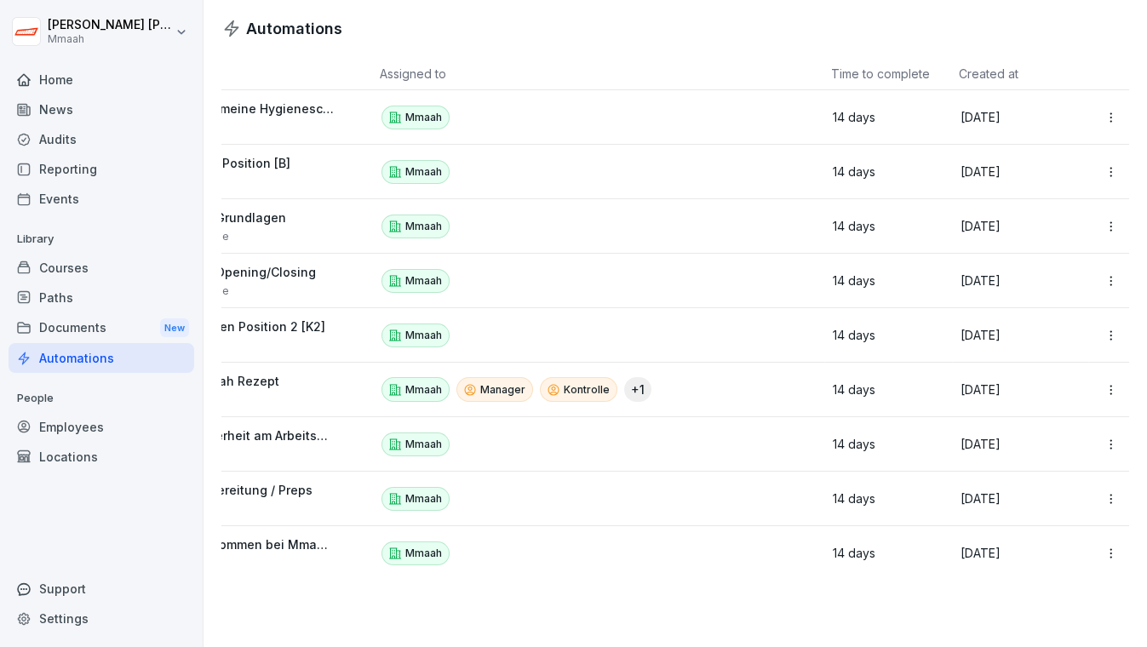
scroll to position [0, 94]
click at [1096, 389] on html "[PERSON_NAME] Mmaah Home News Audits Reporting Events Library Courses Paths Doc…" at bounding box center [573, 323] width 1147 height 647
click at [1058, 421] on div "Edit" at bounding box center [1069, 426] width 146 height 29
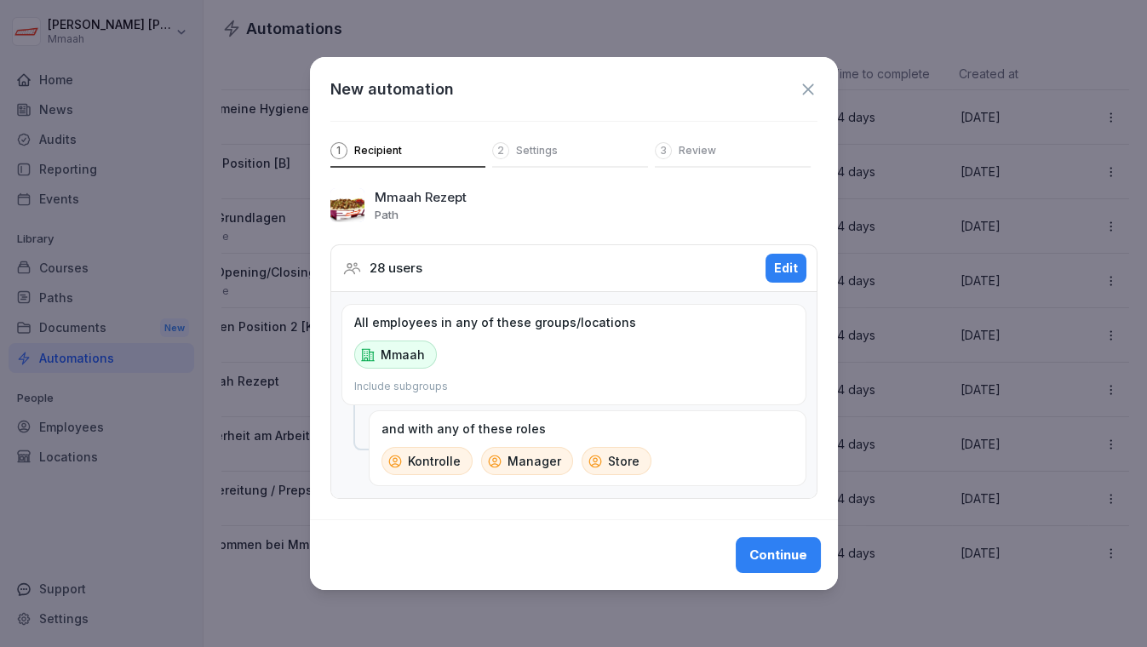
click at [785, 267] on div "Edit" at bounding box center [786, 268] width 24 height 19
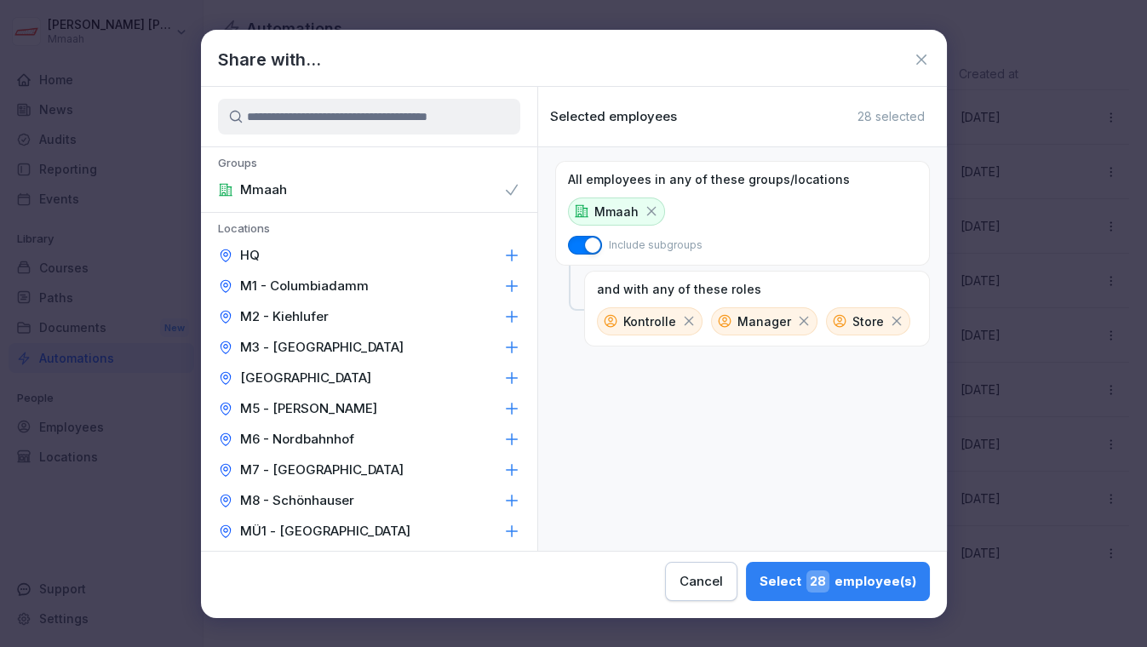
click at [538, 529] on div "All employees in any of these groups/locations Mmaah Include subgroups and with…" at bounding box center [742, 348] width 409 height 403
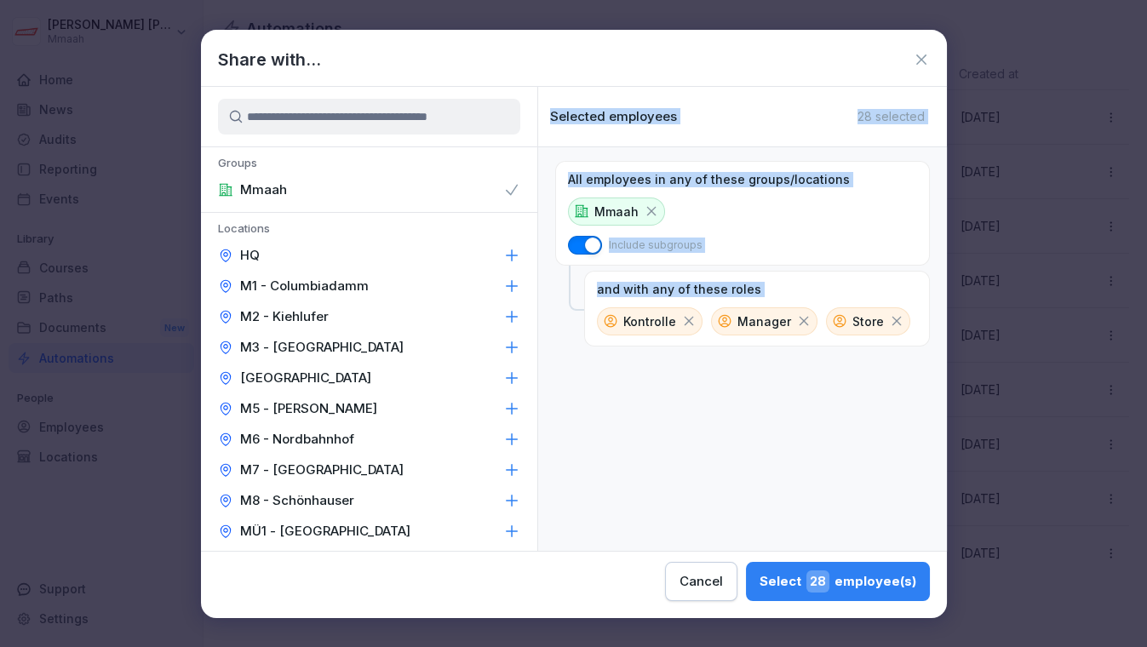
click at [530, 532] on div "Groups Mmaah Locations HQ [GEOGRAPHIC_DATA] - [GEOGRAPHIC_DATA] M2 - Kiehlufer …" at bounding box center [574, 319] width 746 height 464
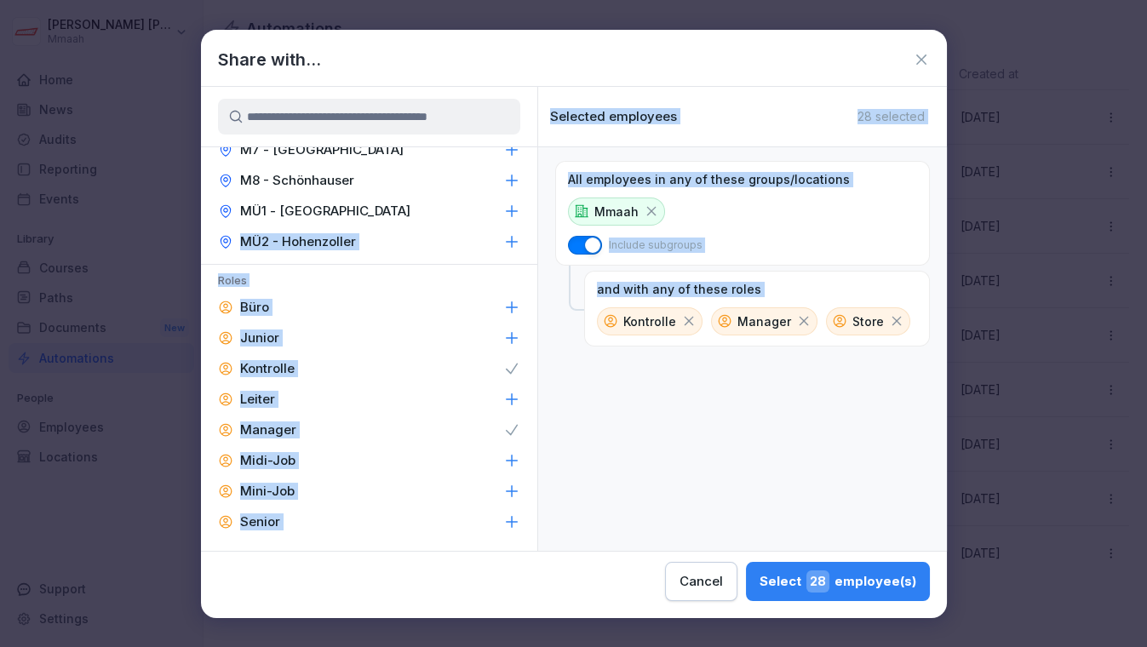
scroll to position [340, 0]
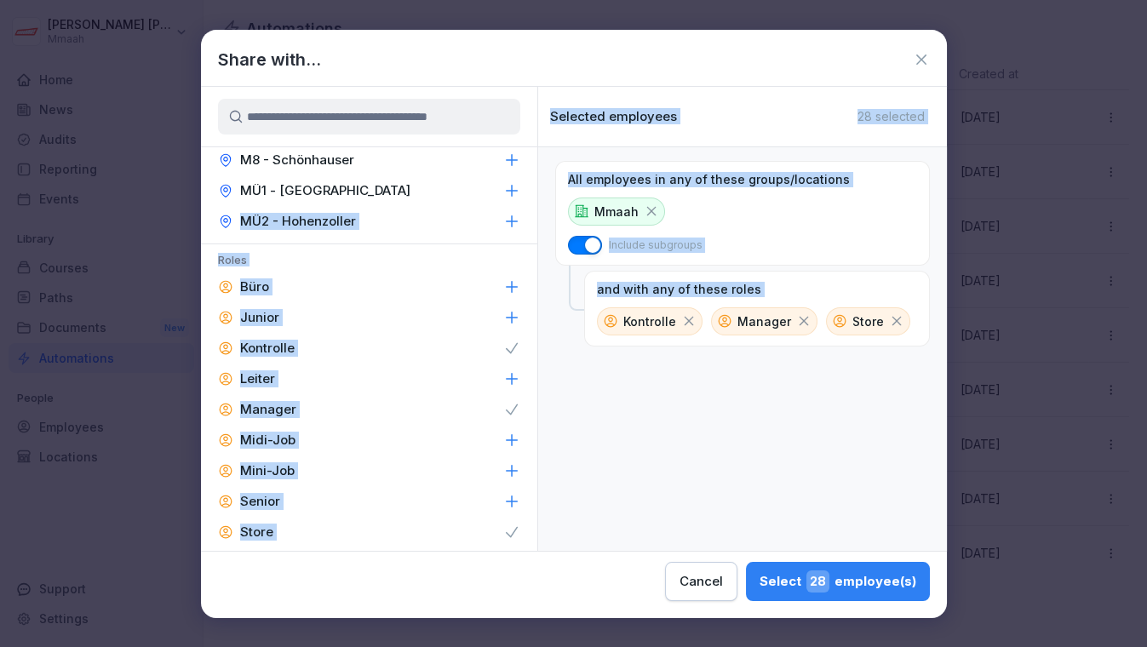
click at [503, 408] on icon at bounding box center [511, 409] width 17 height 17
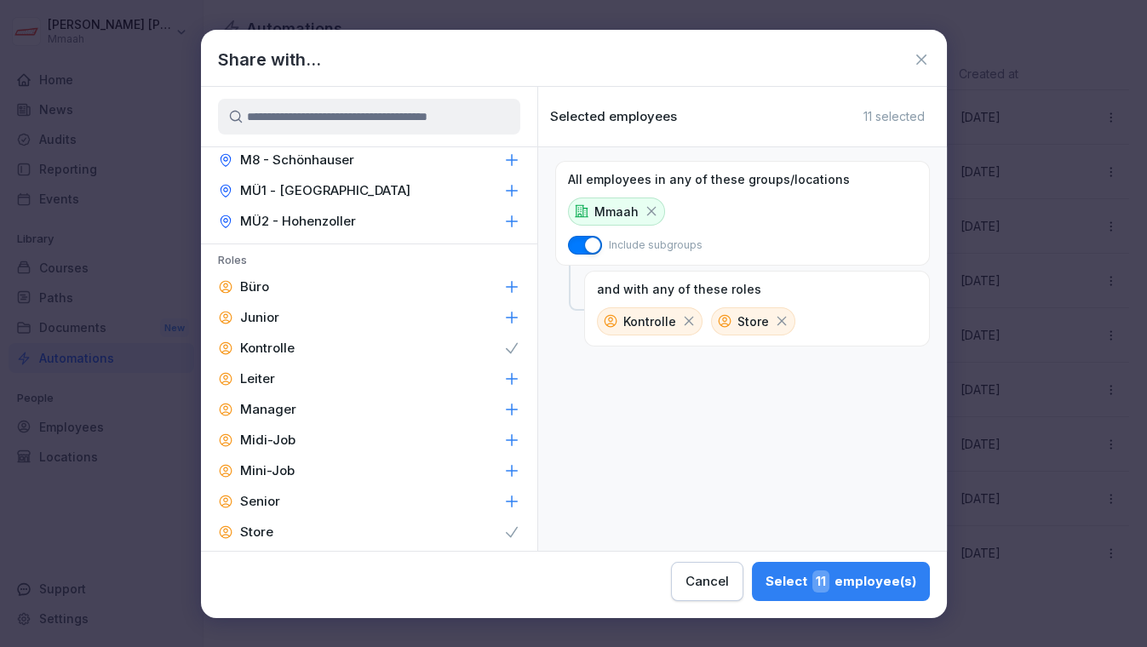
click at [506, 347] on icon at bounding box center [511, 347] width 11 height 9
click at [506, 533] on icon at bounding box center [511, 531] width 11 height 9
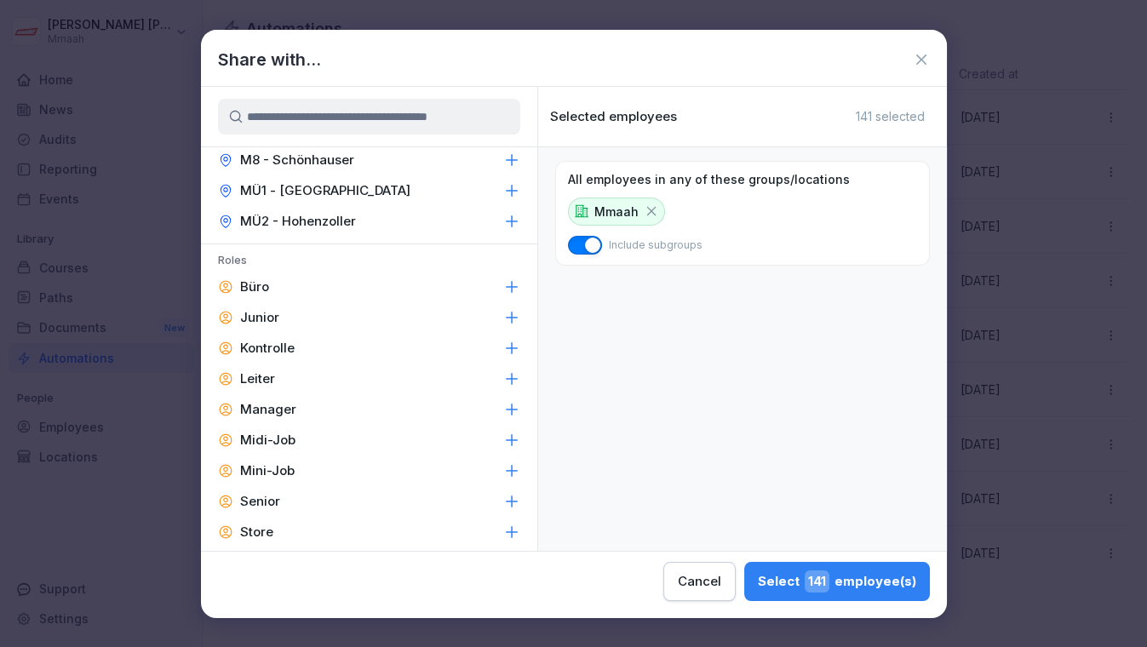
click at [788, 585] on div "Select 141 employee(s)" at bounding box center [837, 581] width 158 height 22
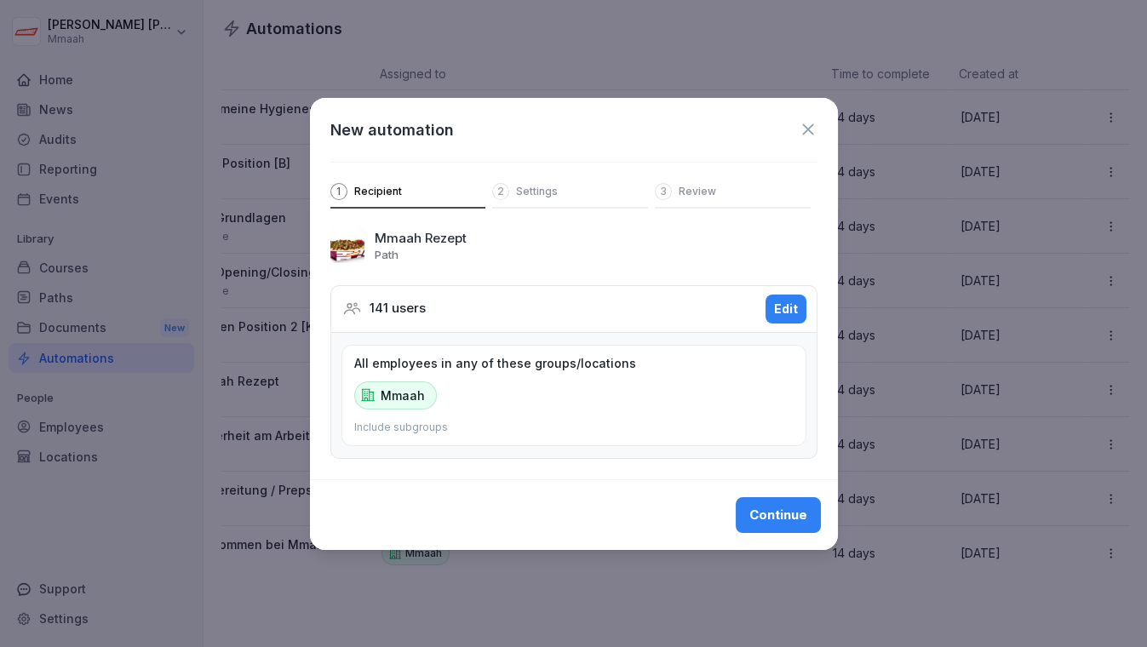
click at [772, 508] on div "Continue" at bounding box center [778, 515] width 58 height 19
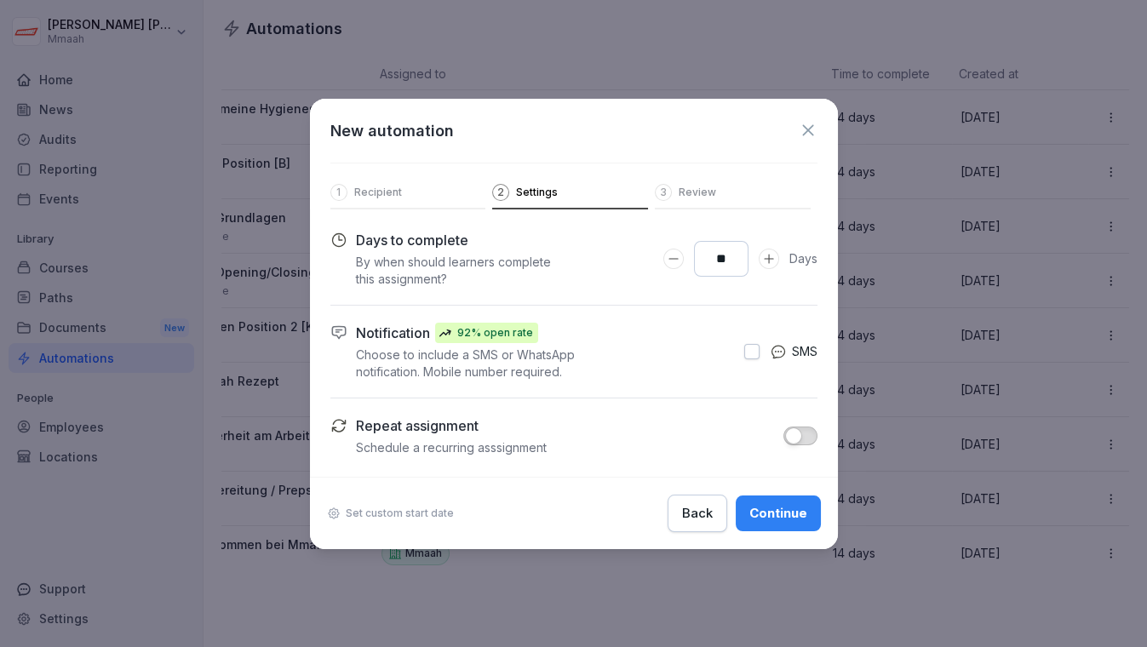
click at [772, 508] on div "Continue" at bounding box center [778, 513] width 58 height 19
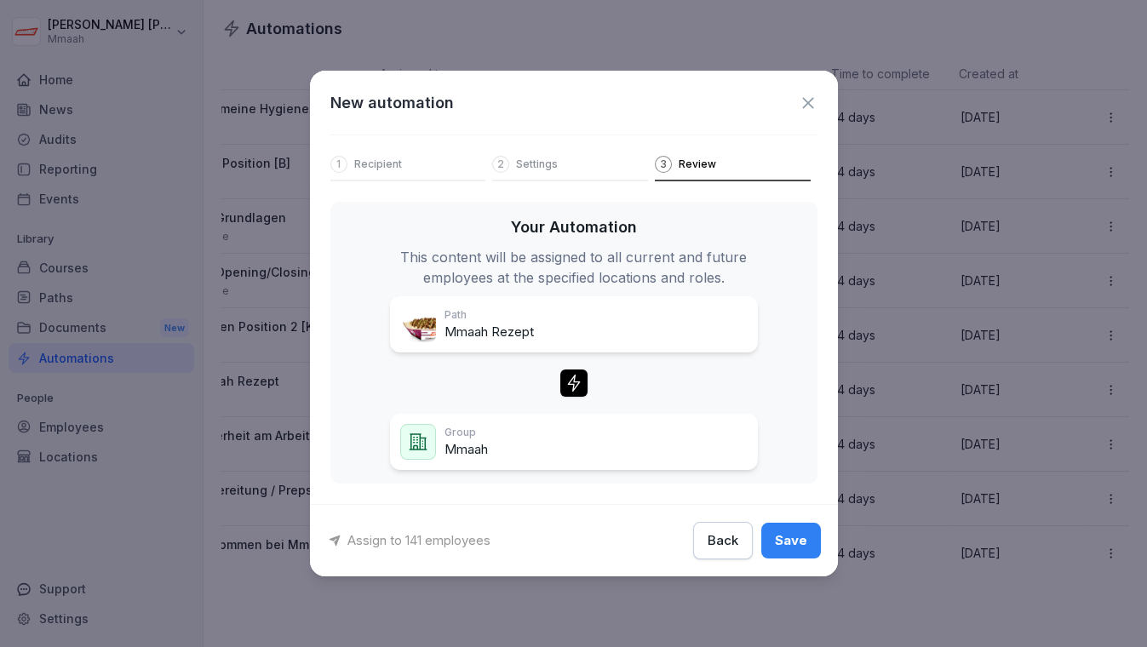
click at [780, 535] on div "Save" at bounding box center [791, 540] width 32 height 19
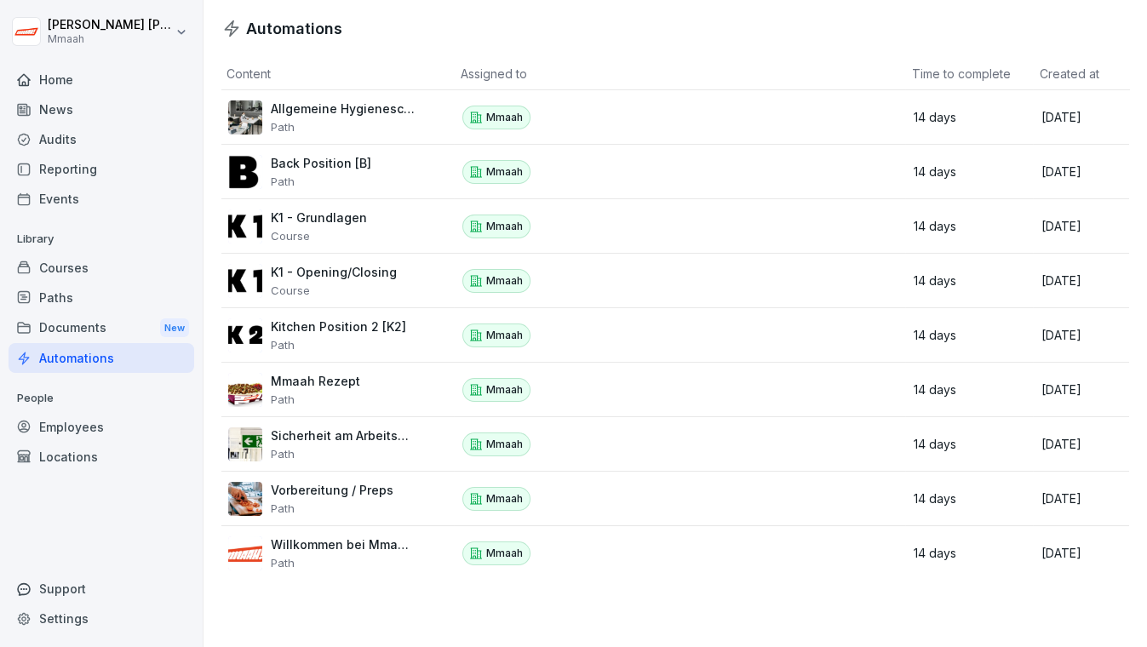
scroll to position [0, 0]
